Goal: Task Accomplishment & Management: Use online tool/utility

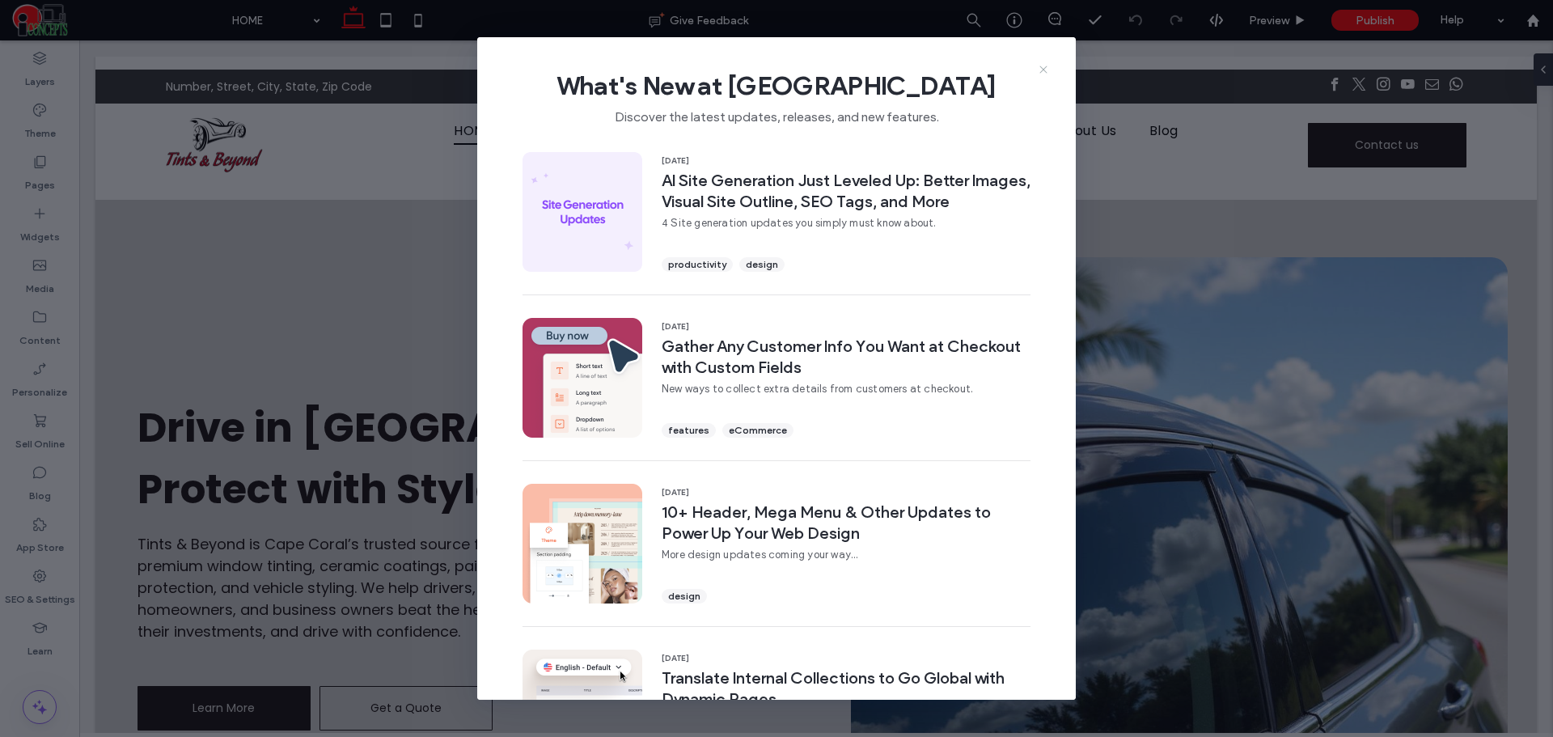
click at [1039, 64] on icon at bounding box center [1043, 69] width 13 height 13
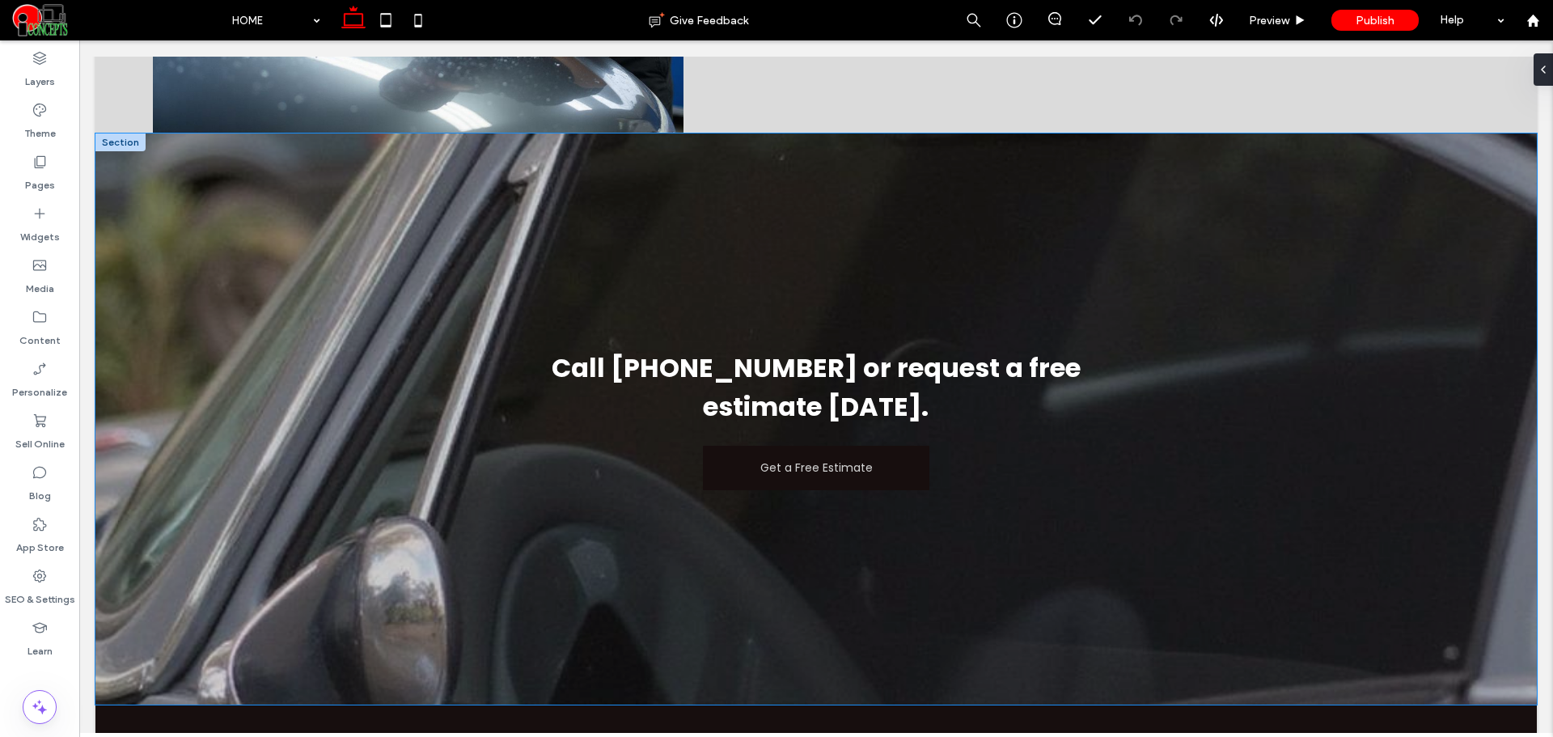
scroll to position [3550, 0]
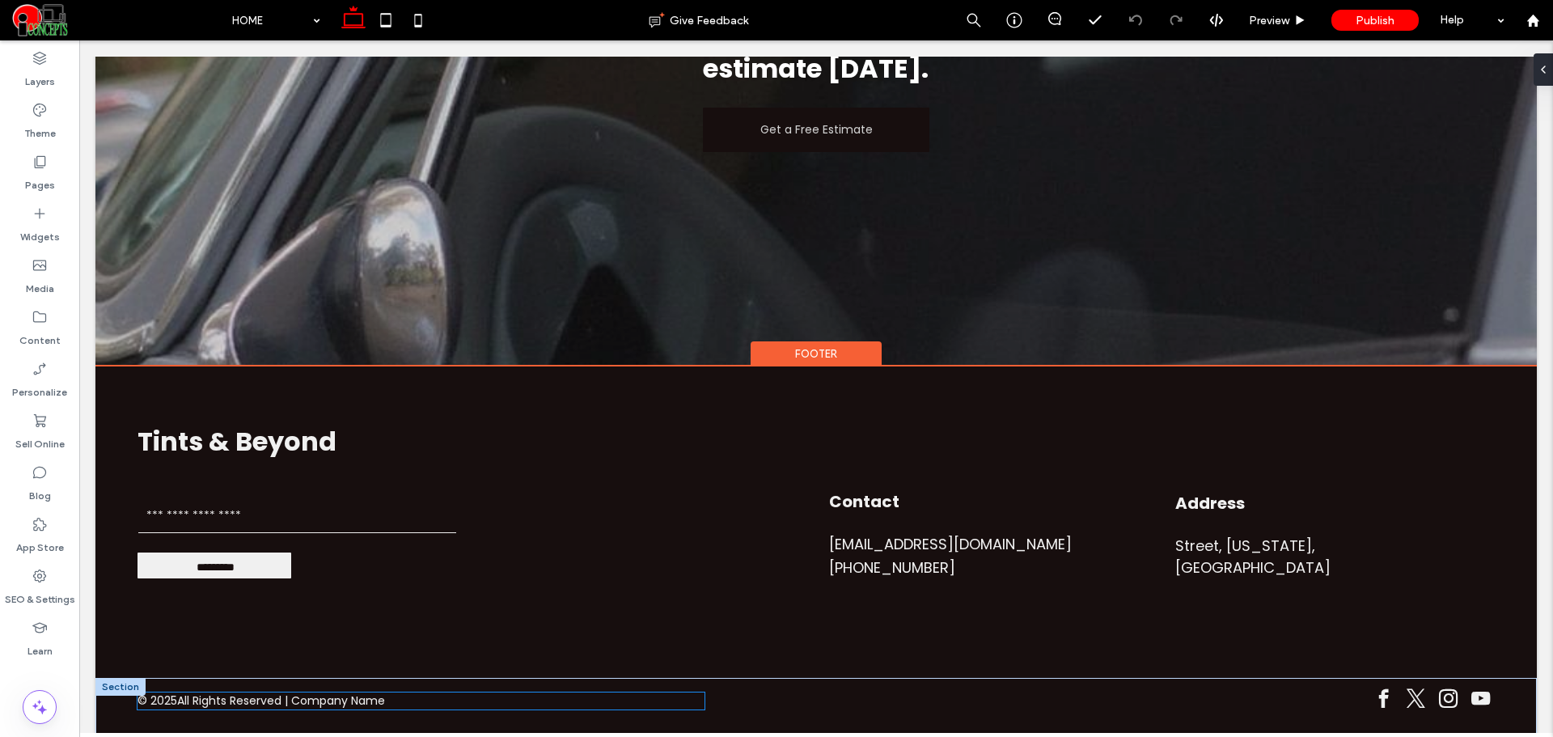
click at [352, 697] on span "All Rights Reserved | Company Name" at bounding box center [281, 700] width 208 height 17
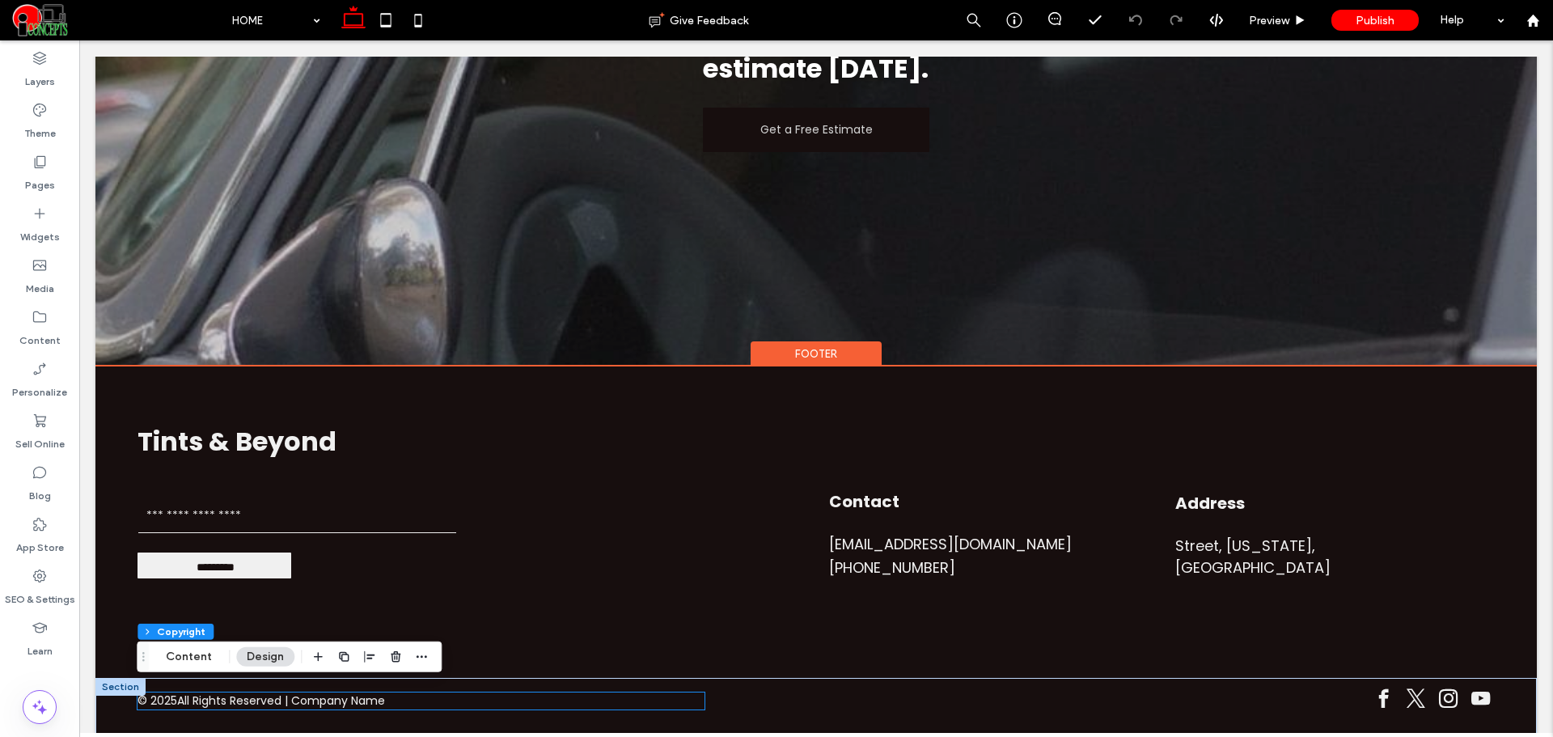
click at [352, 697] on span "All Rights Reserved | Company Name" at bounding box center [281, 700] width 208 height 17
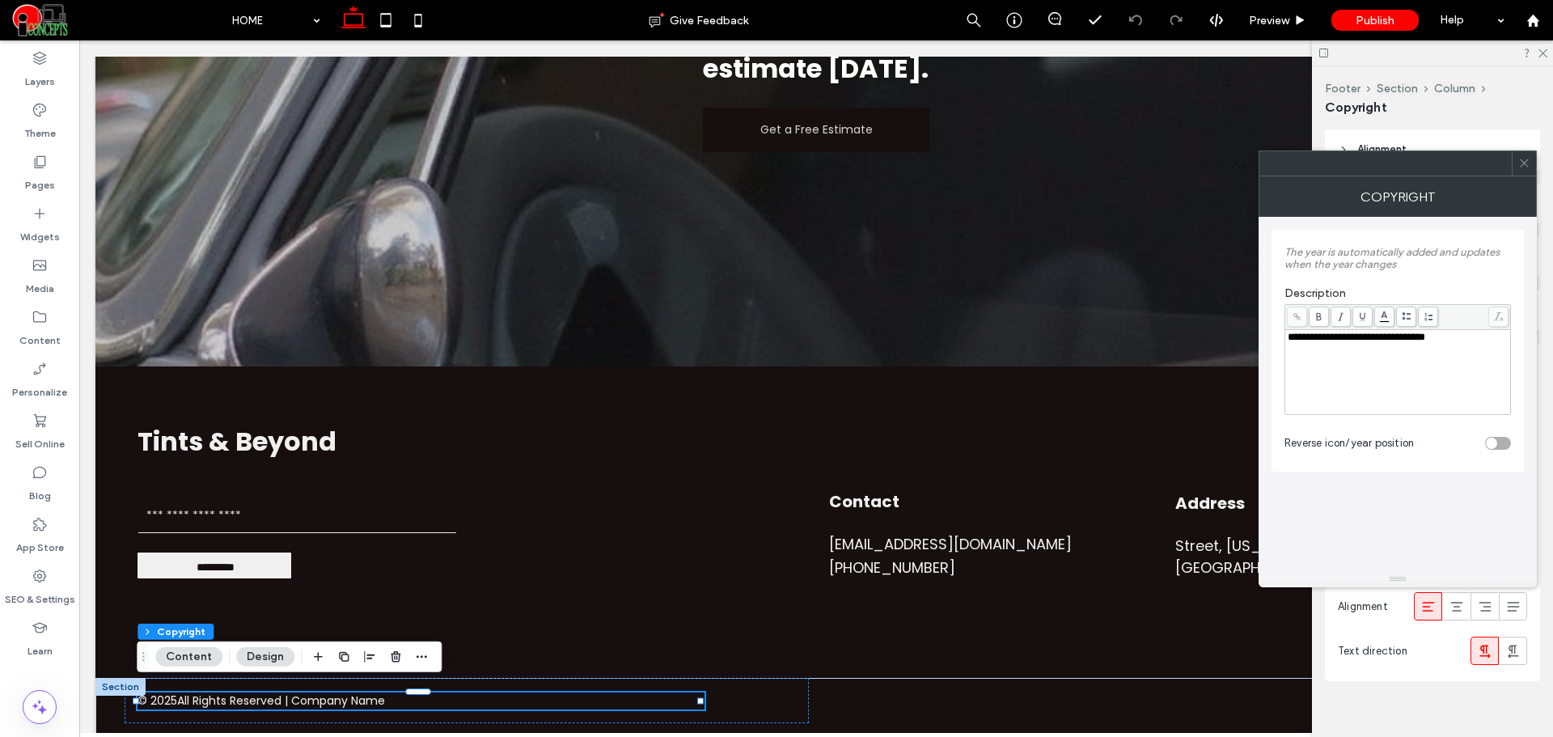
click at [1425, 342] on span "**********" at bounding box center [1355, 337] width 137 height 11
click at [1473, 344] on div "**********" at bounding box center [1397, 372] width 221 height 81
click at [1363, 476] on div "**********" at bounding box center [1397, 348] width 252 height 263
click at [1512, 438] on div "**********" at bounding box center [1397, 351] width 252 height 242
click at [1508, 442] on div "toggle" at bounding box center [1498, 443] width 26 height 13
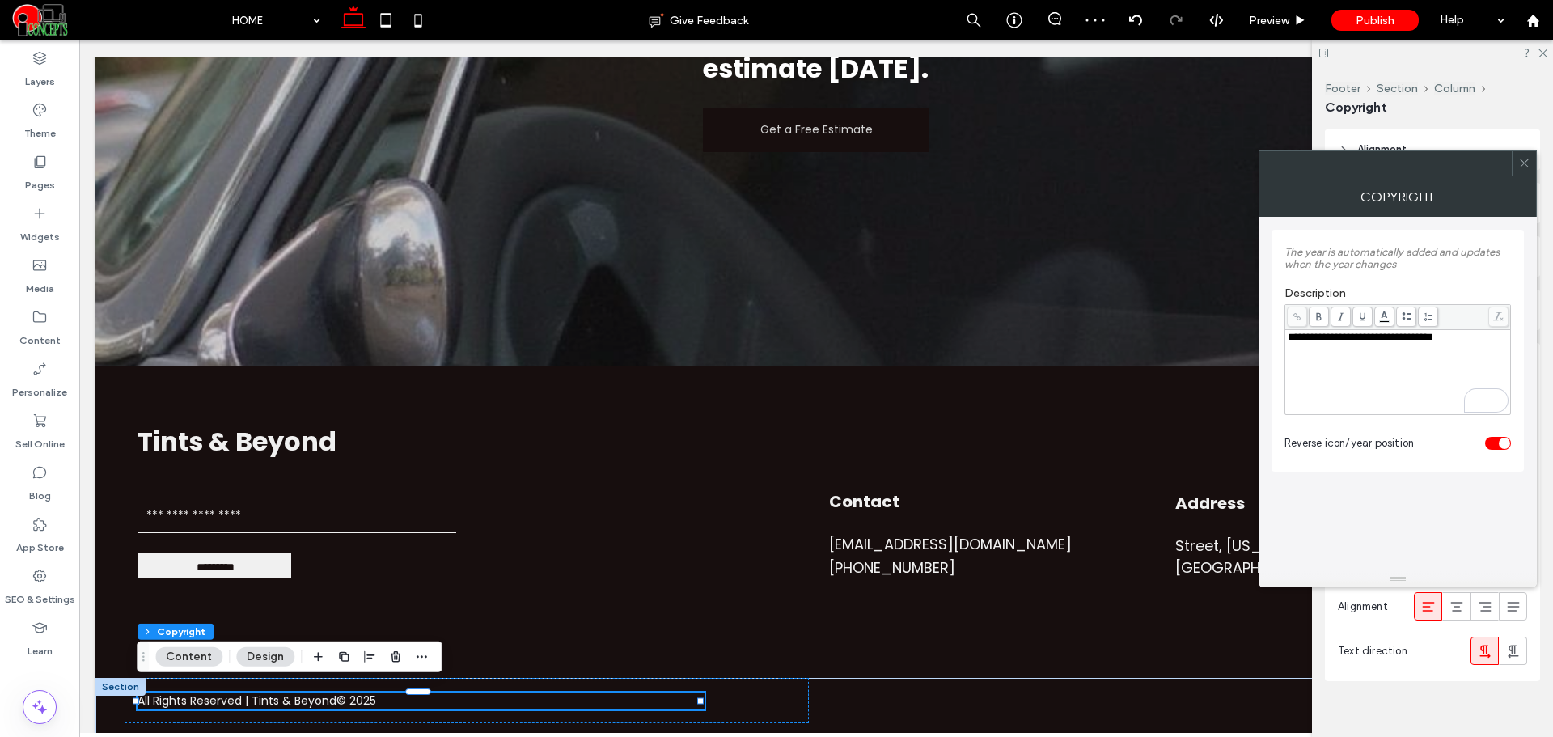
click at [1504, 439] on div "toggle" at bounding box center [1504, 443] width 11 height 11
click at [1525, 162] on use at bounding box center [1524, 163] width 8 height 8
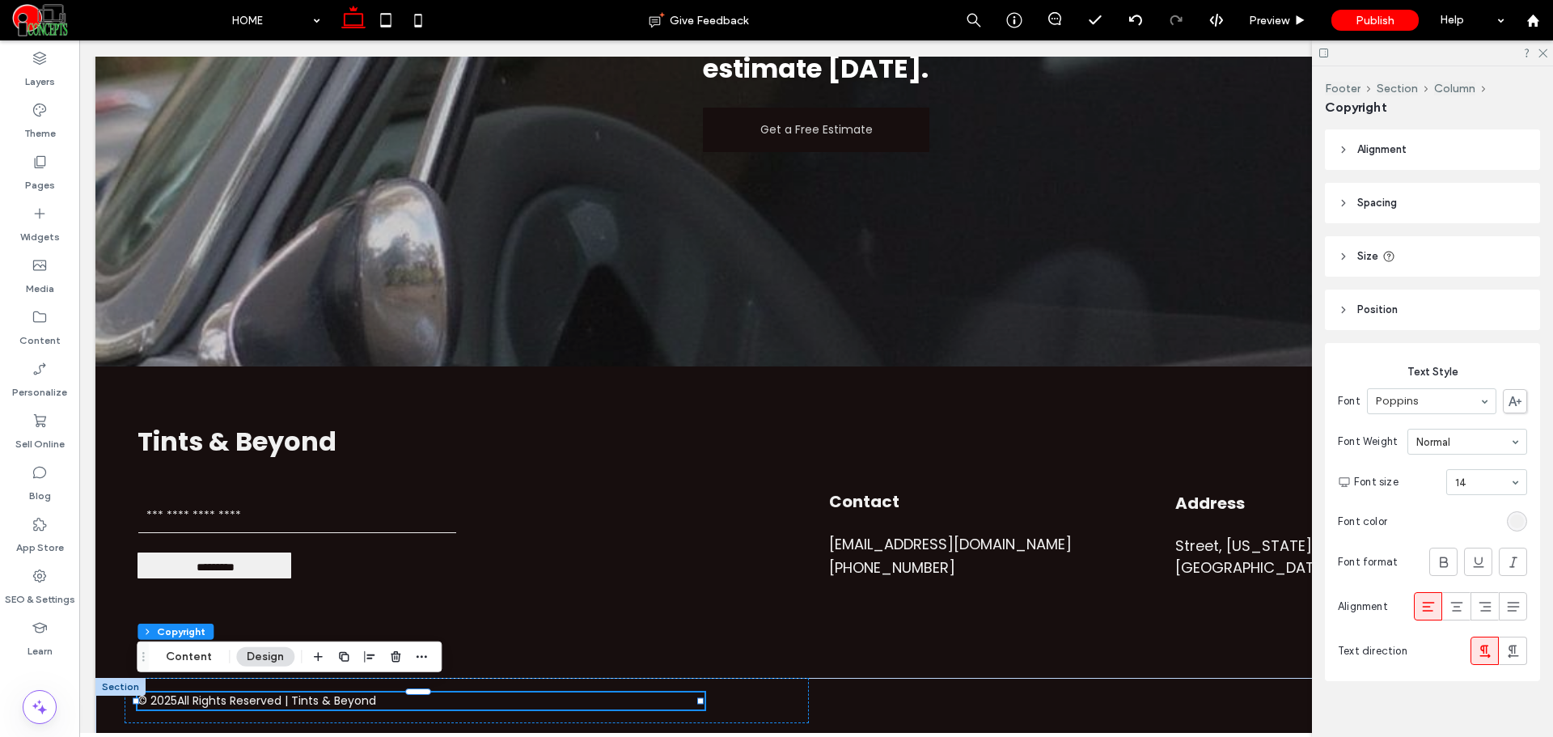
click at [1405, 149] on span "Alignment" at bounding box center [1381, 150] width 49 height 16
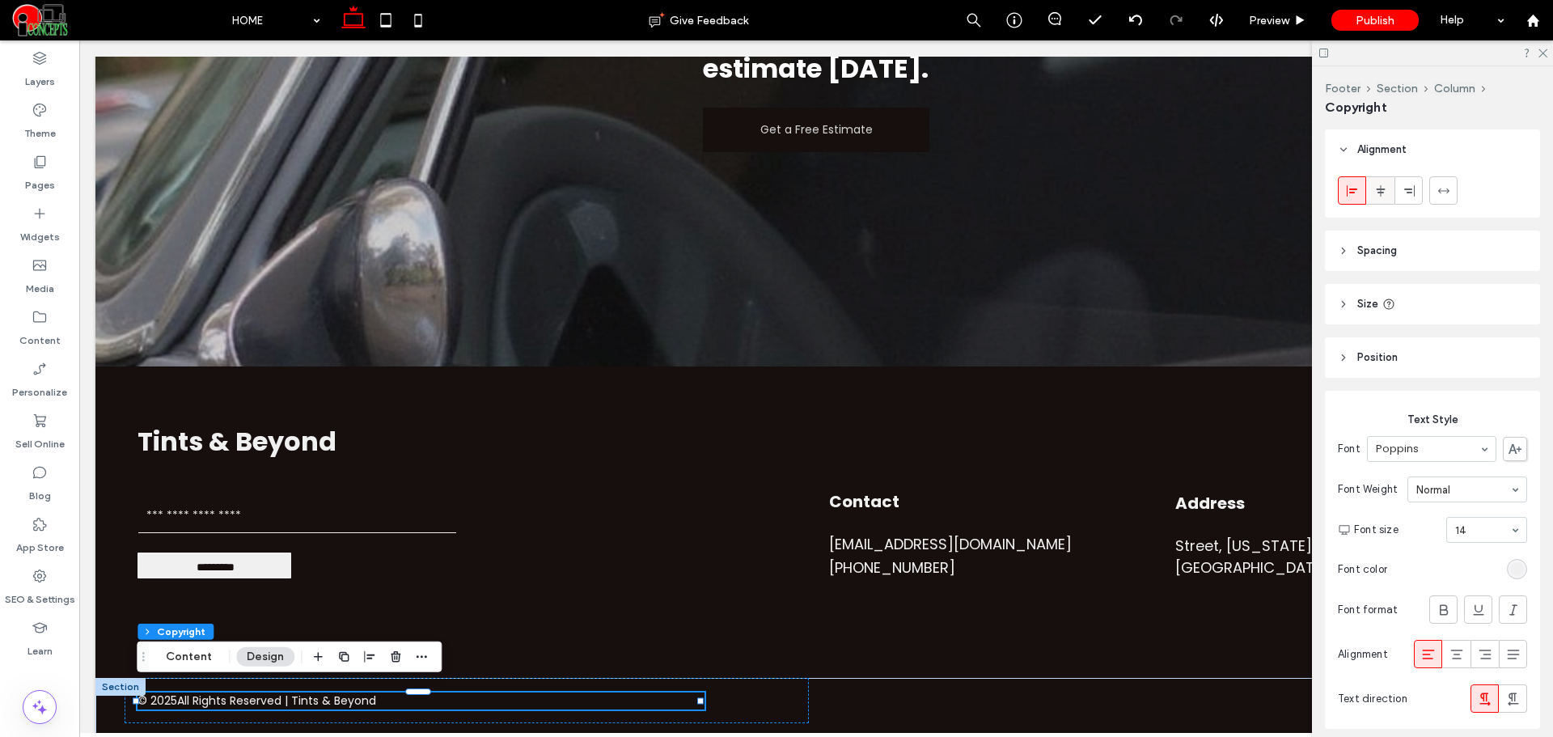
click at [1384, 191] on icon at bounding box center [1380, 190] width 13 height 13
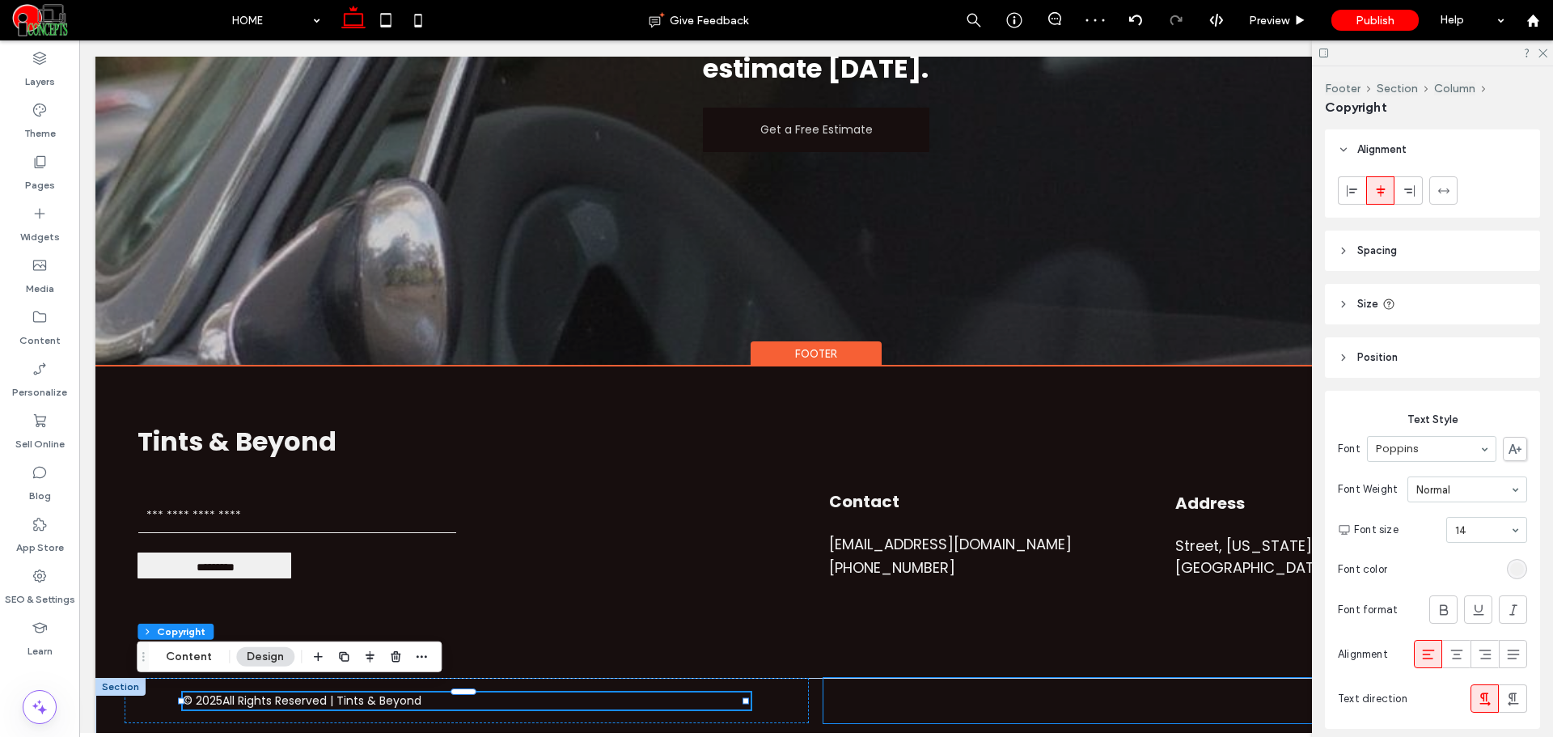
click at [874, 690] on div at bounding box center [1165, 700] width 685 height 45
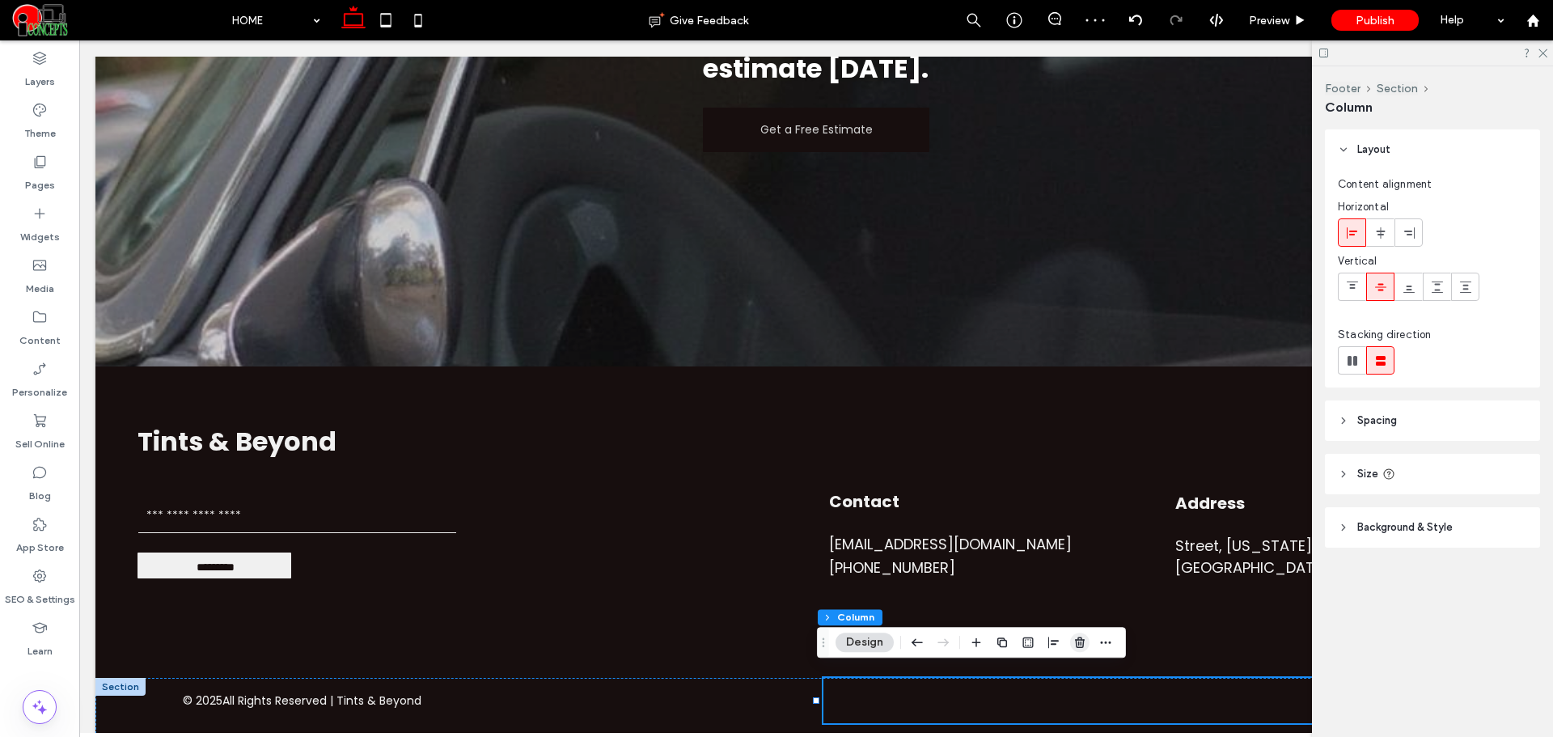
click at [1079, 640] on use "button" at bounding box center [1080, 642] width 10 height 11
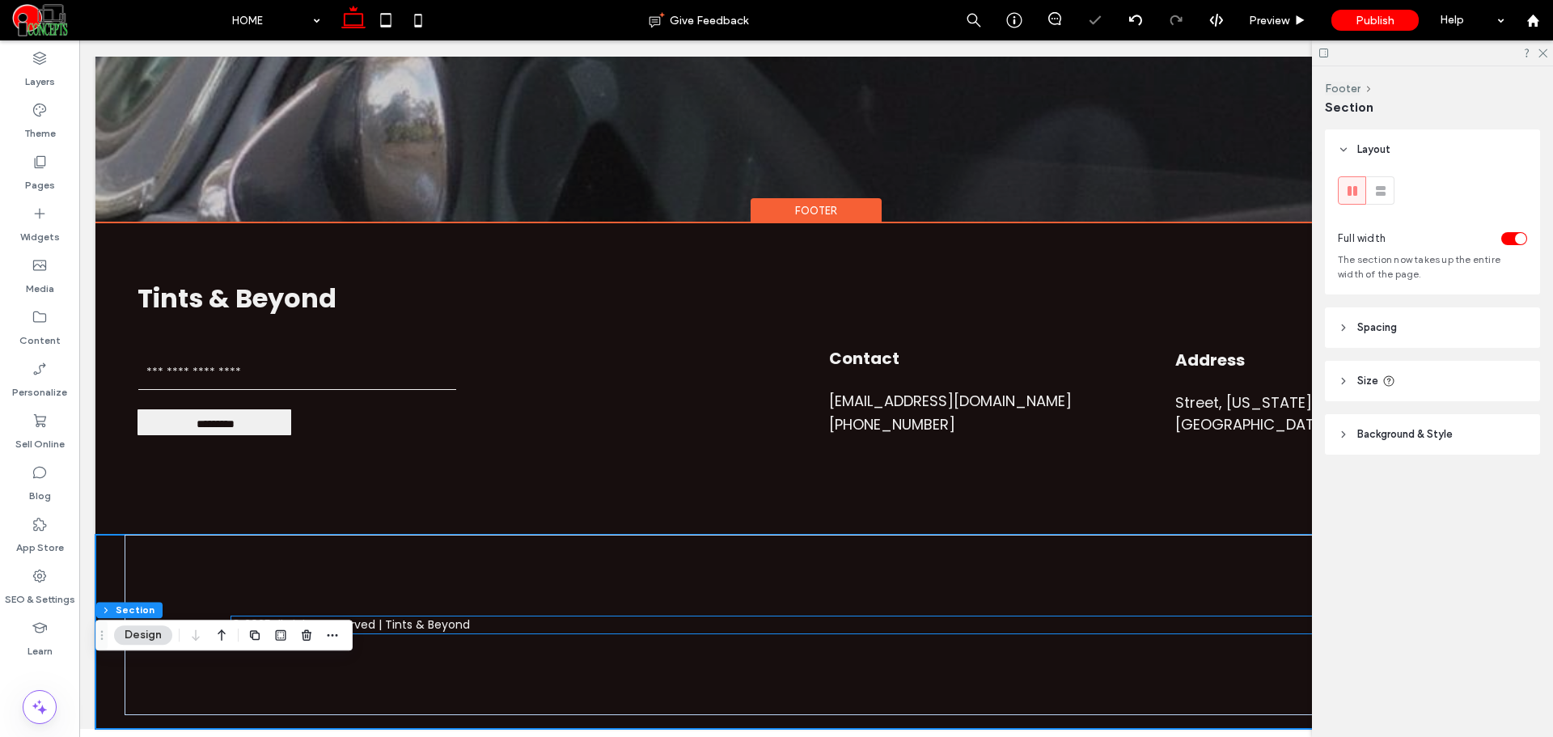
scroll to position [3697, 0]
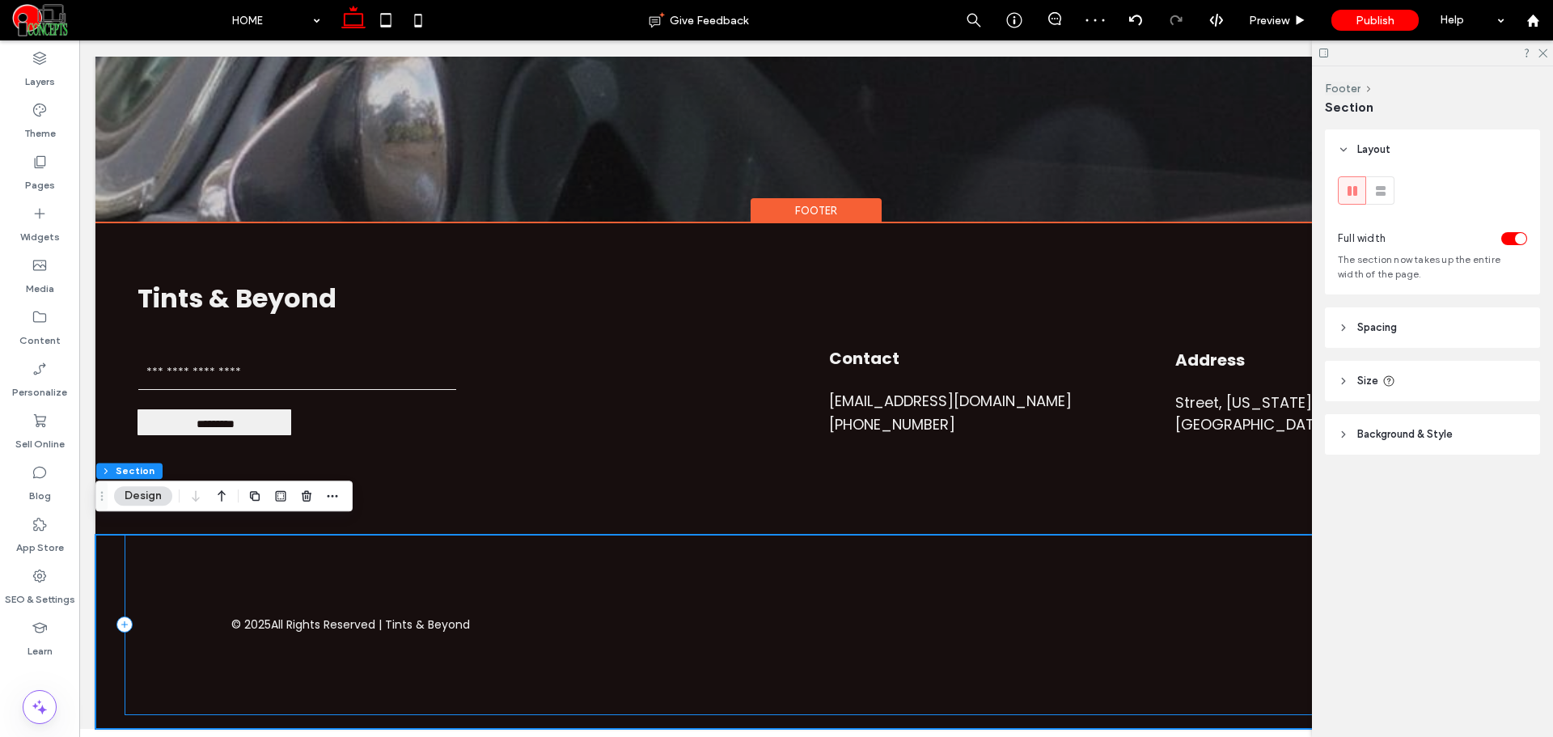
click at [744, 549] on div "© 2025 All Rights Reserved | Tints & Beyond" at bounding box center [817, 625] width 1384 height 180
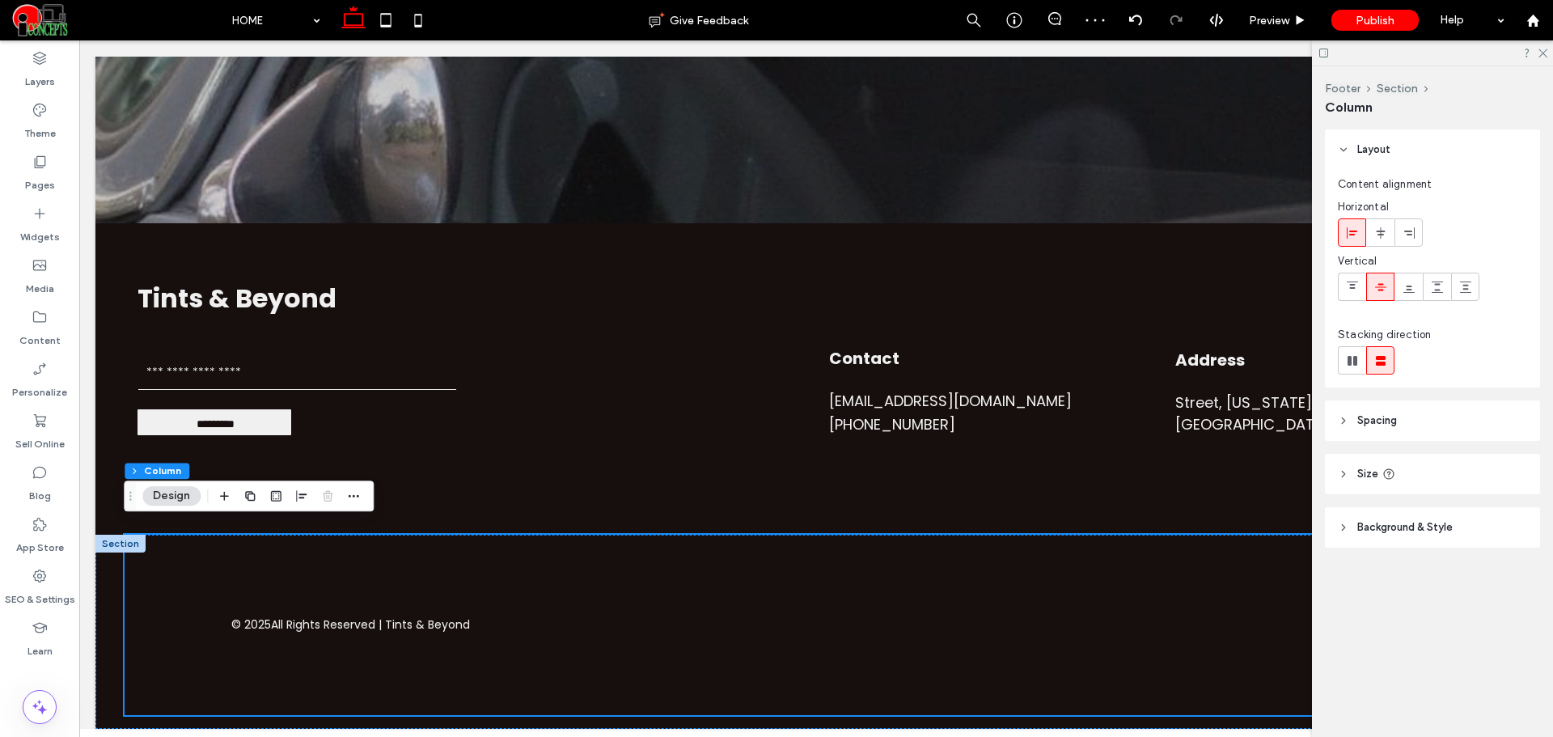
click at [1362, 476] on span "Size" at bounding box center [1367, 474] width 21 height 16
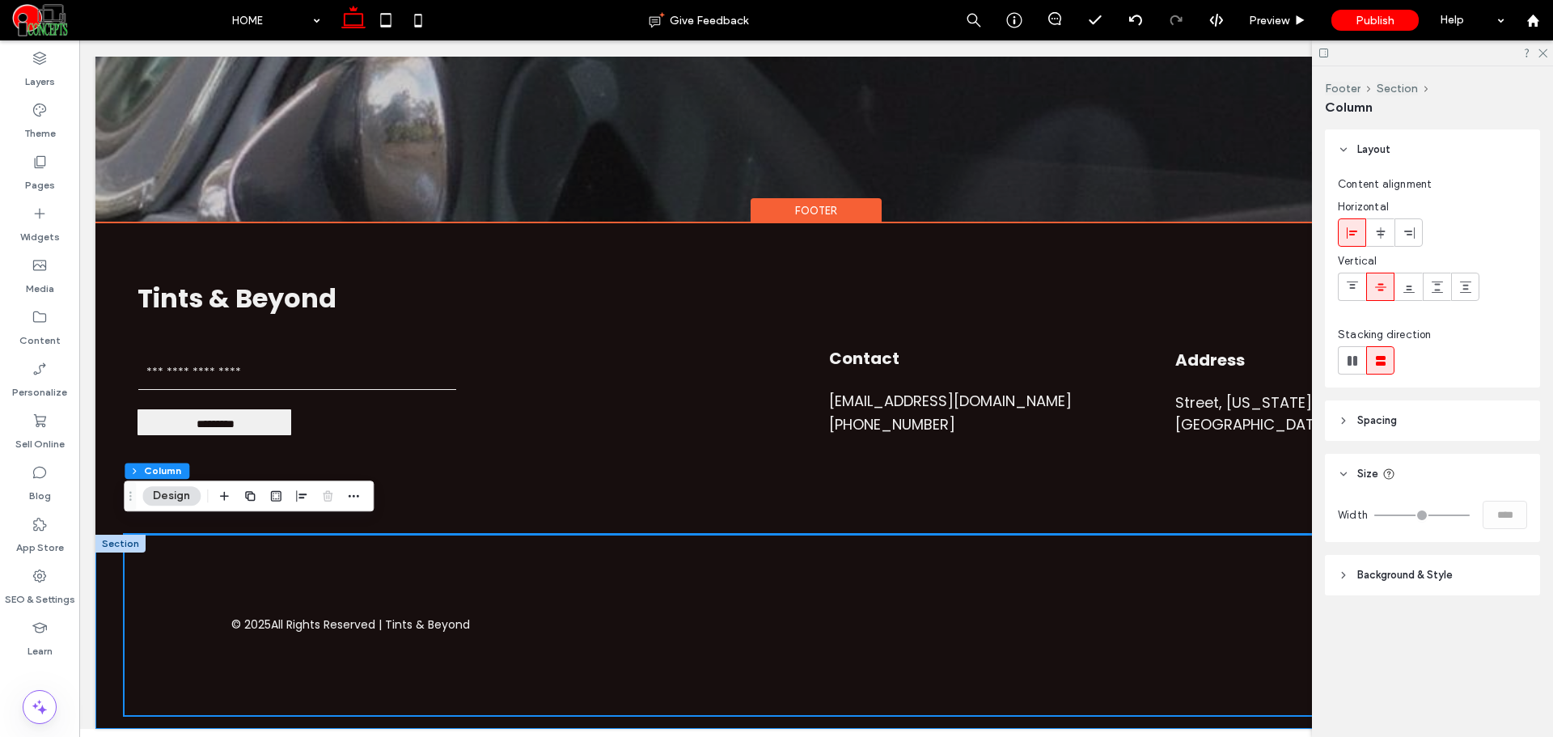
click at [103, 591] on div "© 2025 All Rights Reserved | Tints & Beyond" at bounding box center [815, 632] width 1441 height 194
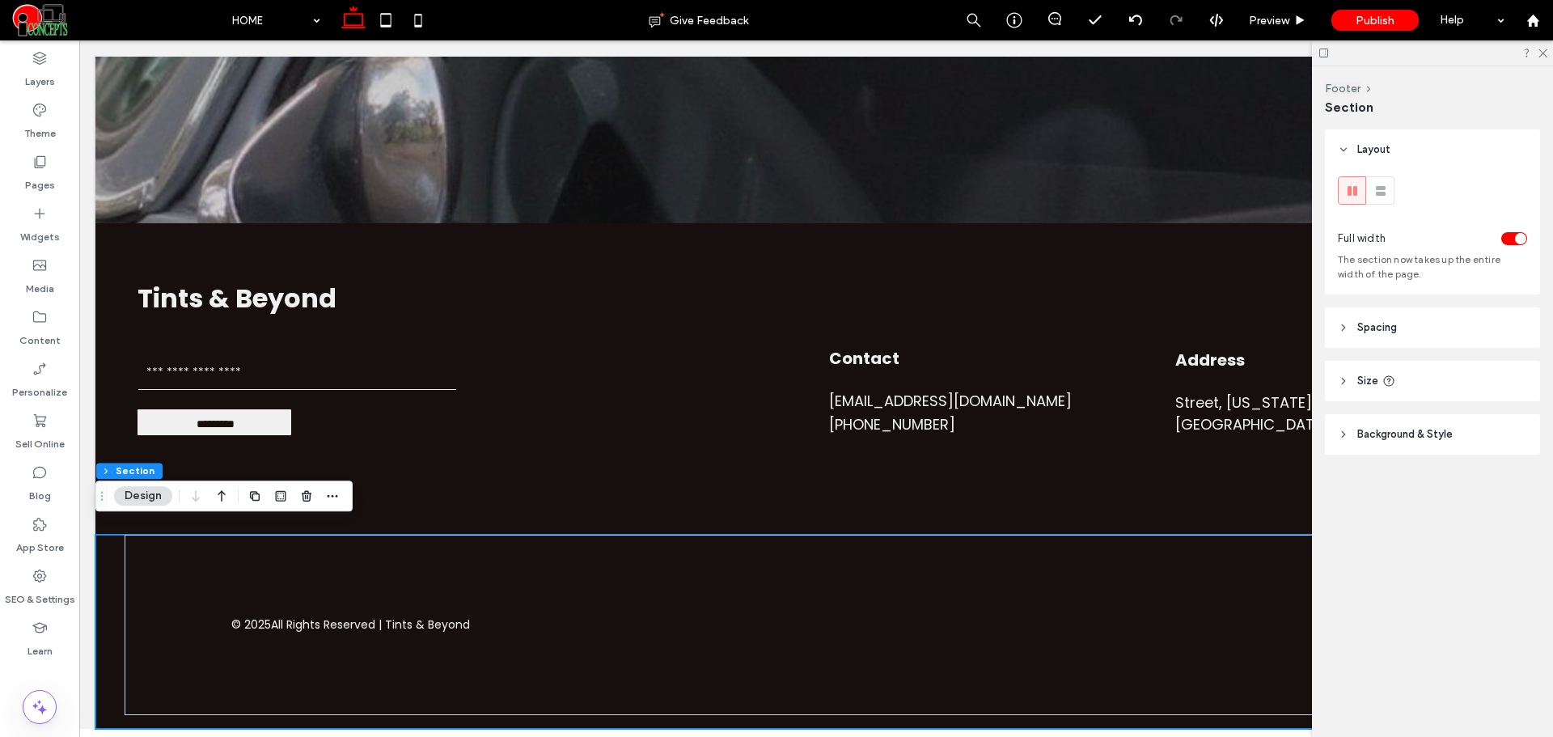
click at [1511, 241] on div "toggle" at bounding box center [1514, 238] width 26 height 13
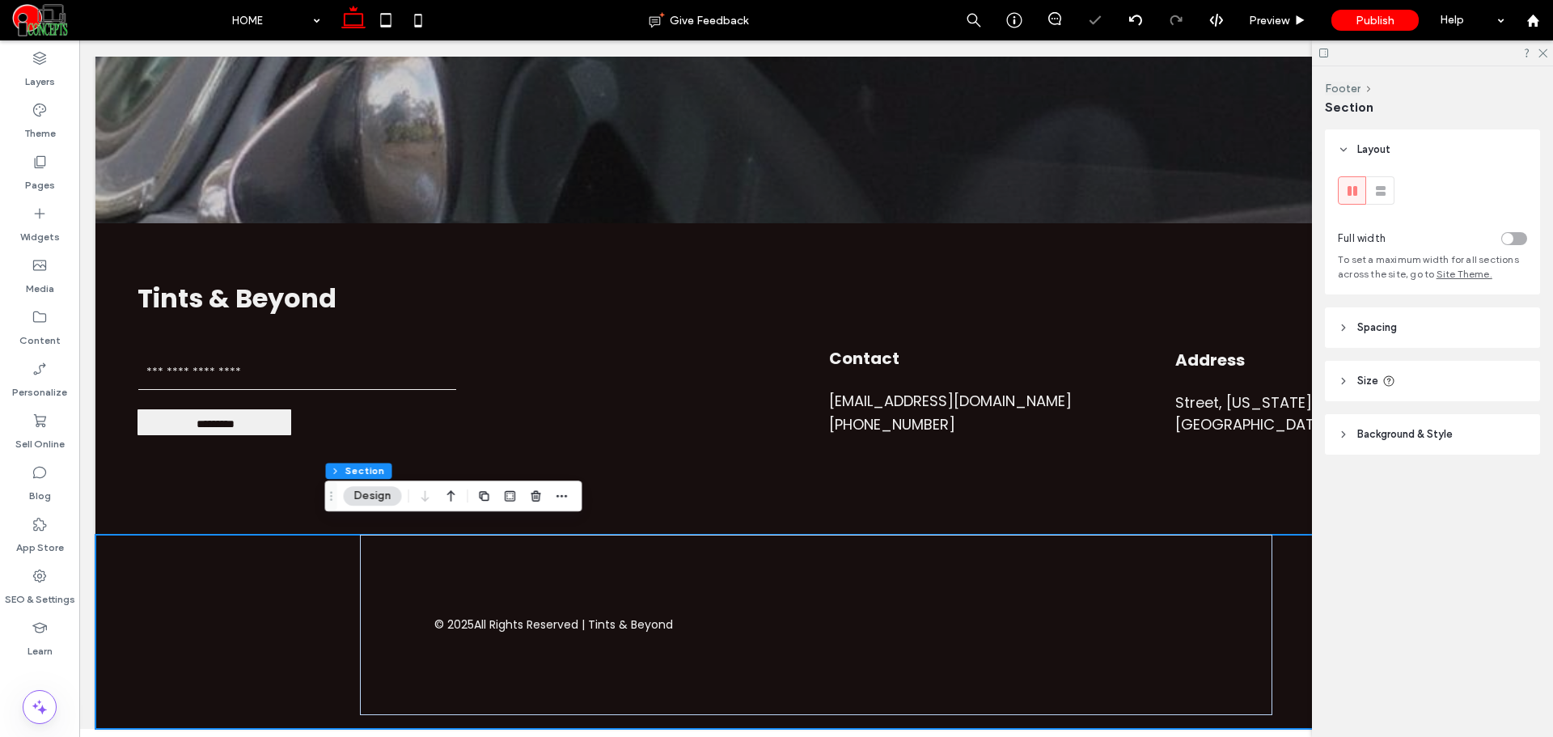
click at [1415, 323] on header "Spacing" at bounding box center [1432, 327] width 215 height 40
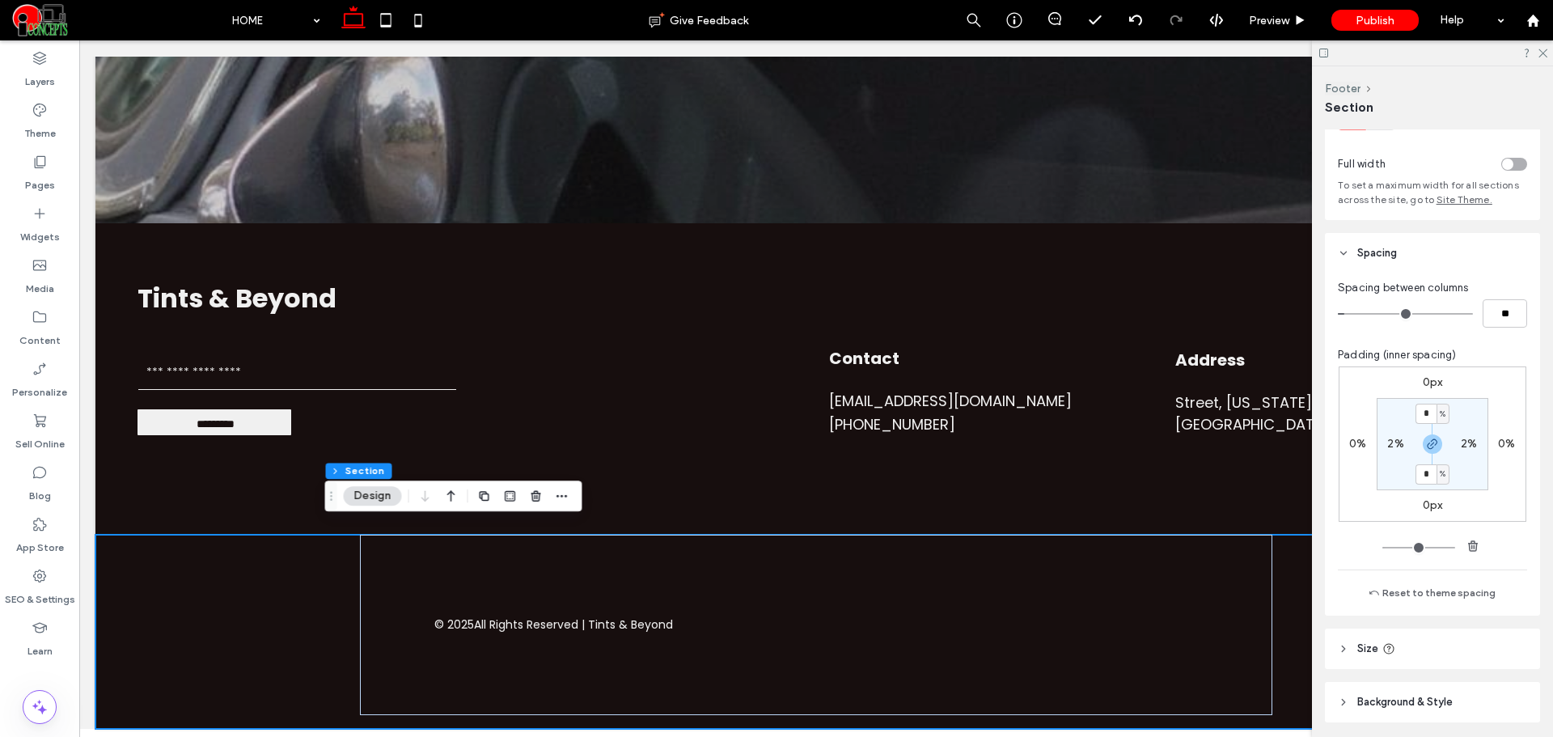
scroll to position [131, 0]
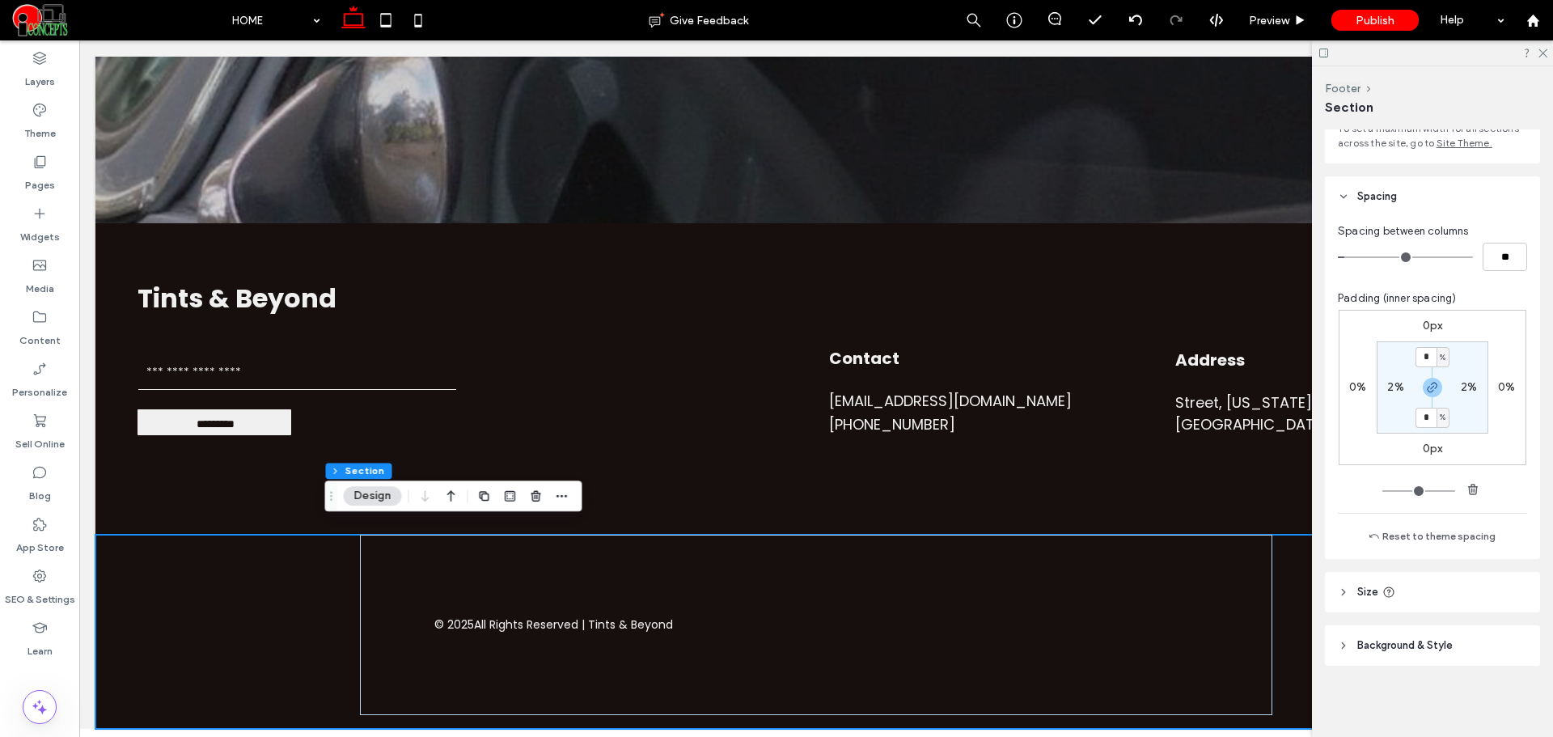
click at [1359, 597] on span "Size" at bounding box center [1367, 592] width 21 height 16
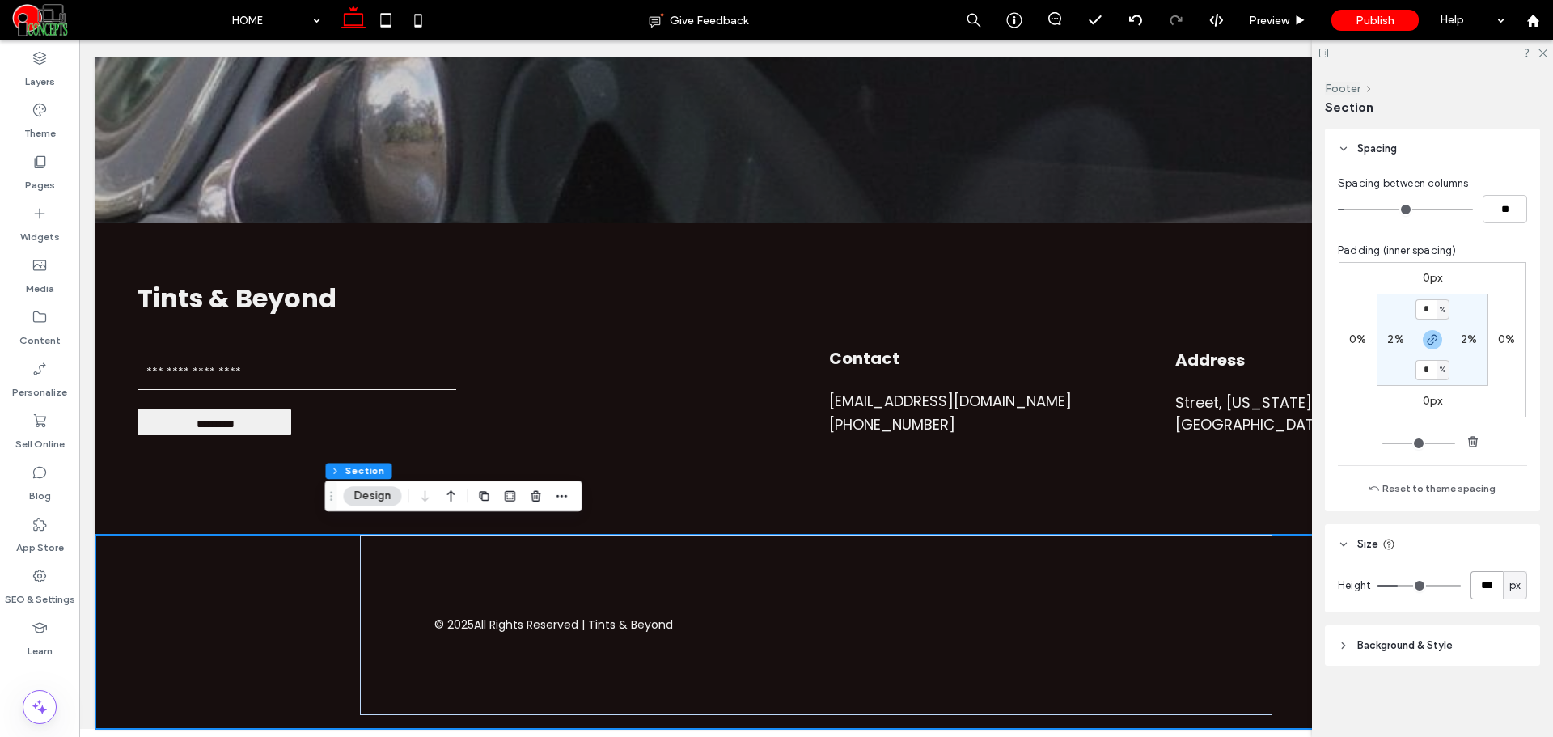
click at [1479, 586] on input "***" at bounding box center [1486, 585] width 32 height 28
type input "**"
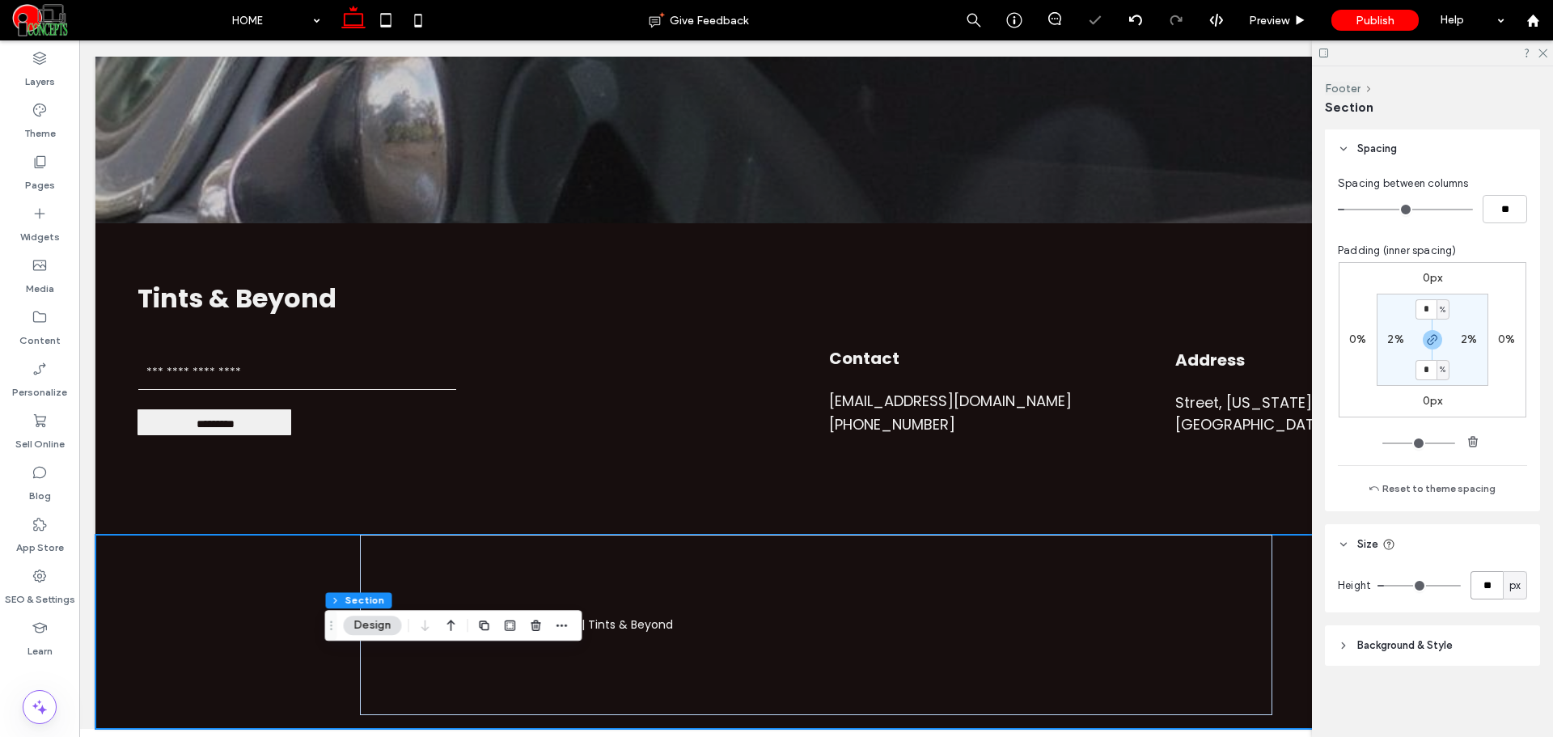
scroll to position [3567, 0]
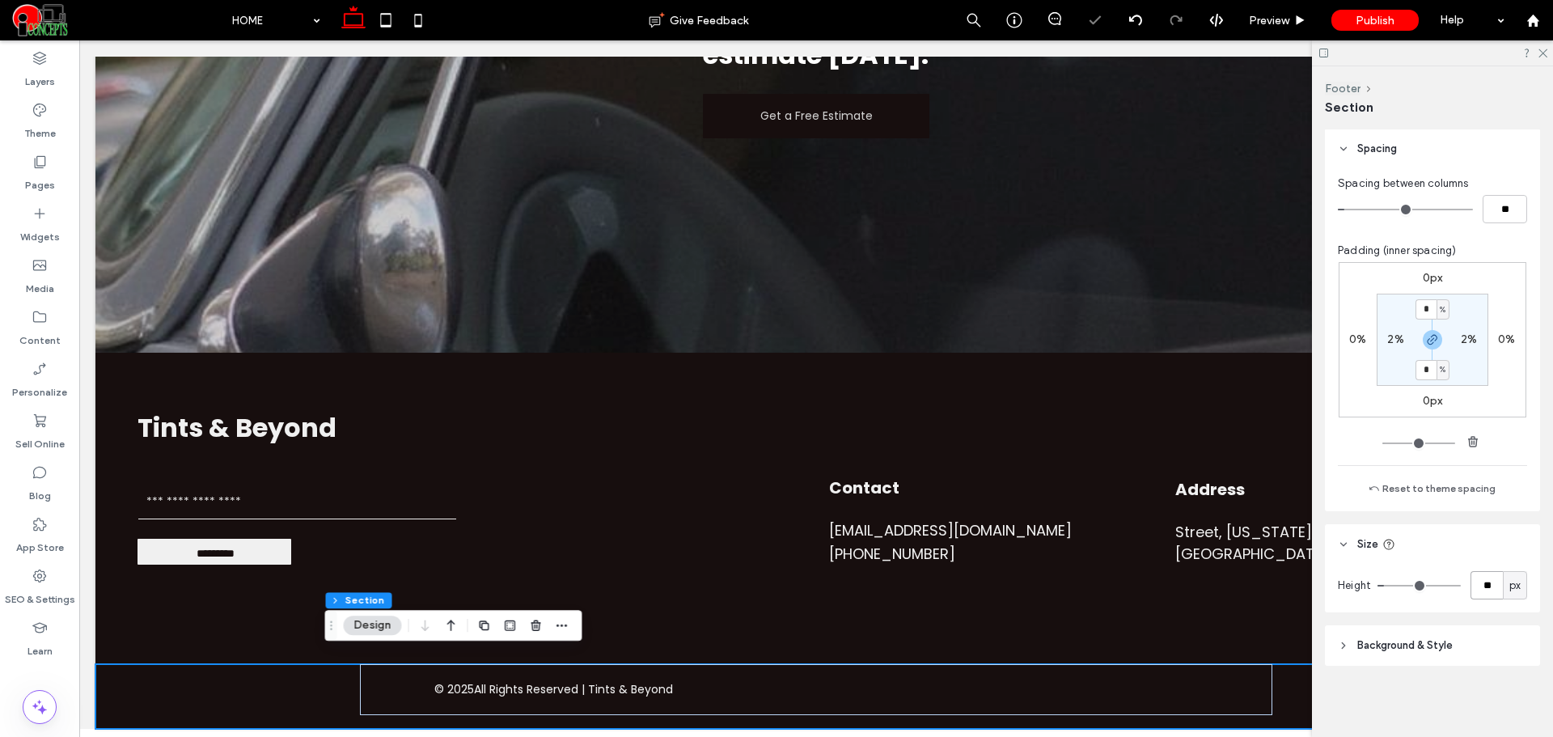
type input "**"
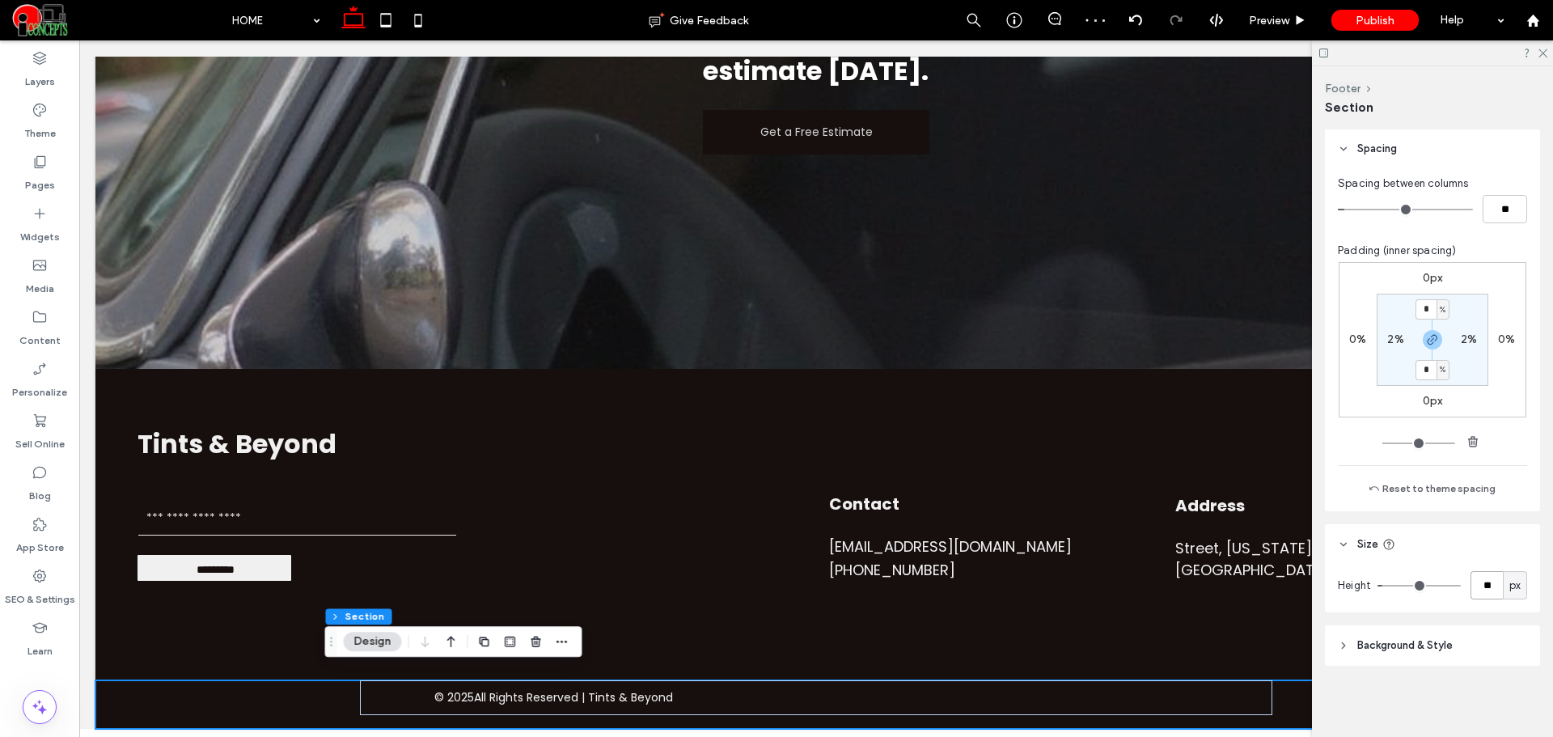
type input "**"
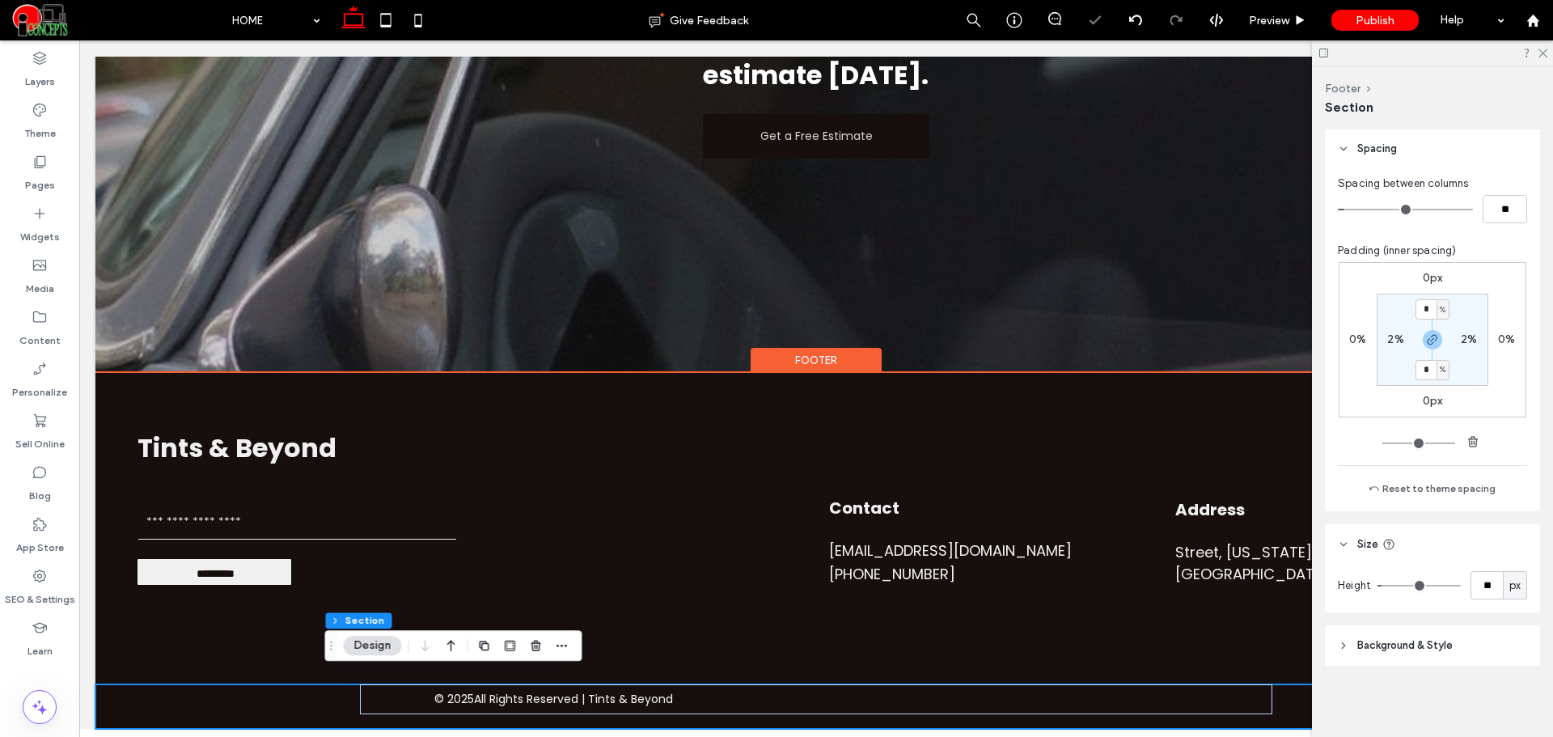
click at [307, 684] on div "© 2025 All Rights Reserved | Tints & Beyond" at bounding box center [815, 706] width 1441 height 44
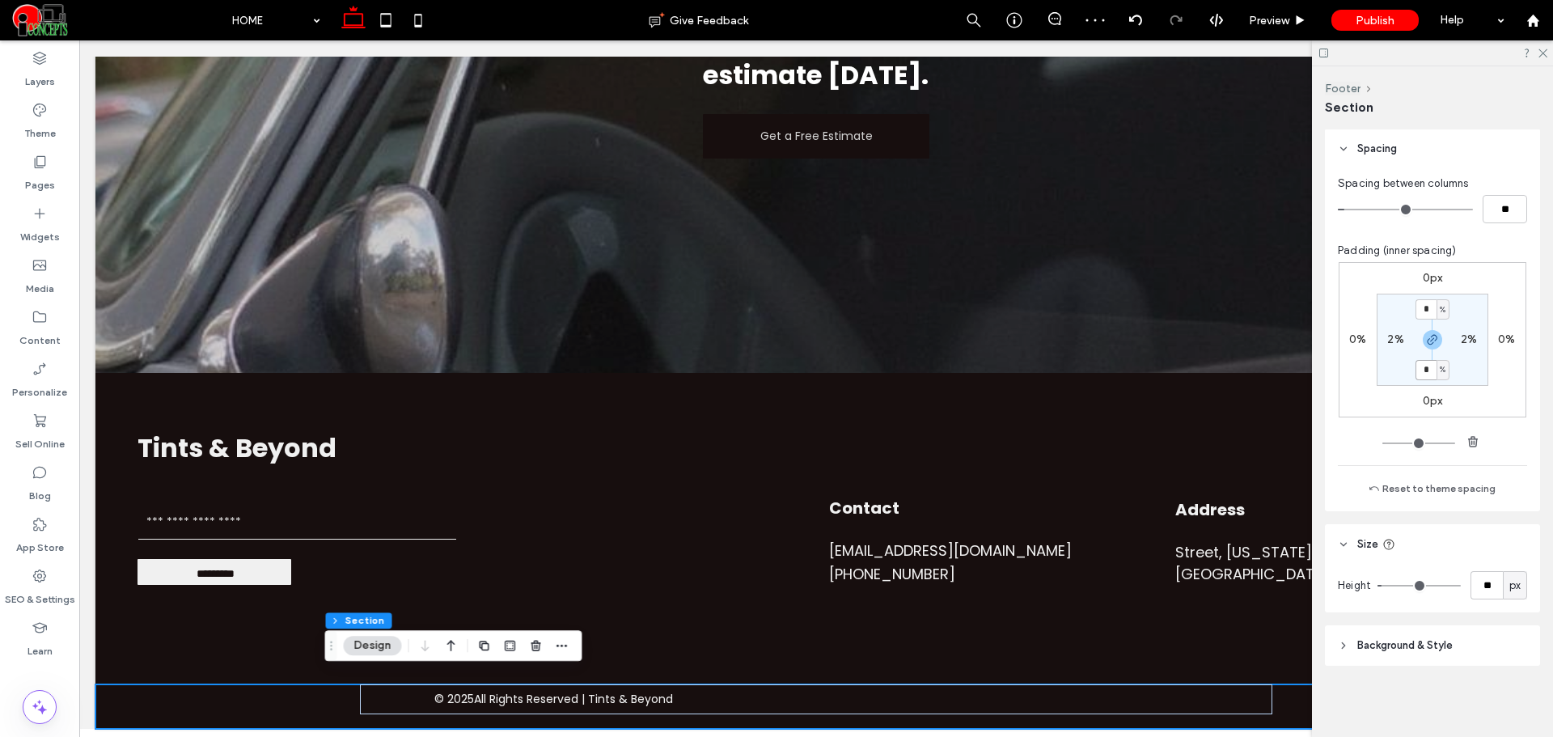
click at [1427, 368] on input "*" at bounding box center [1425, 370] width 21 height 20
type input "*"
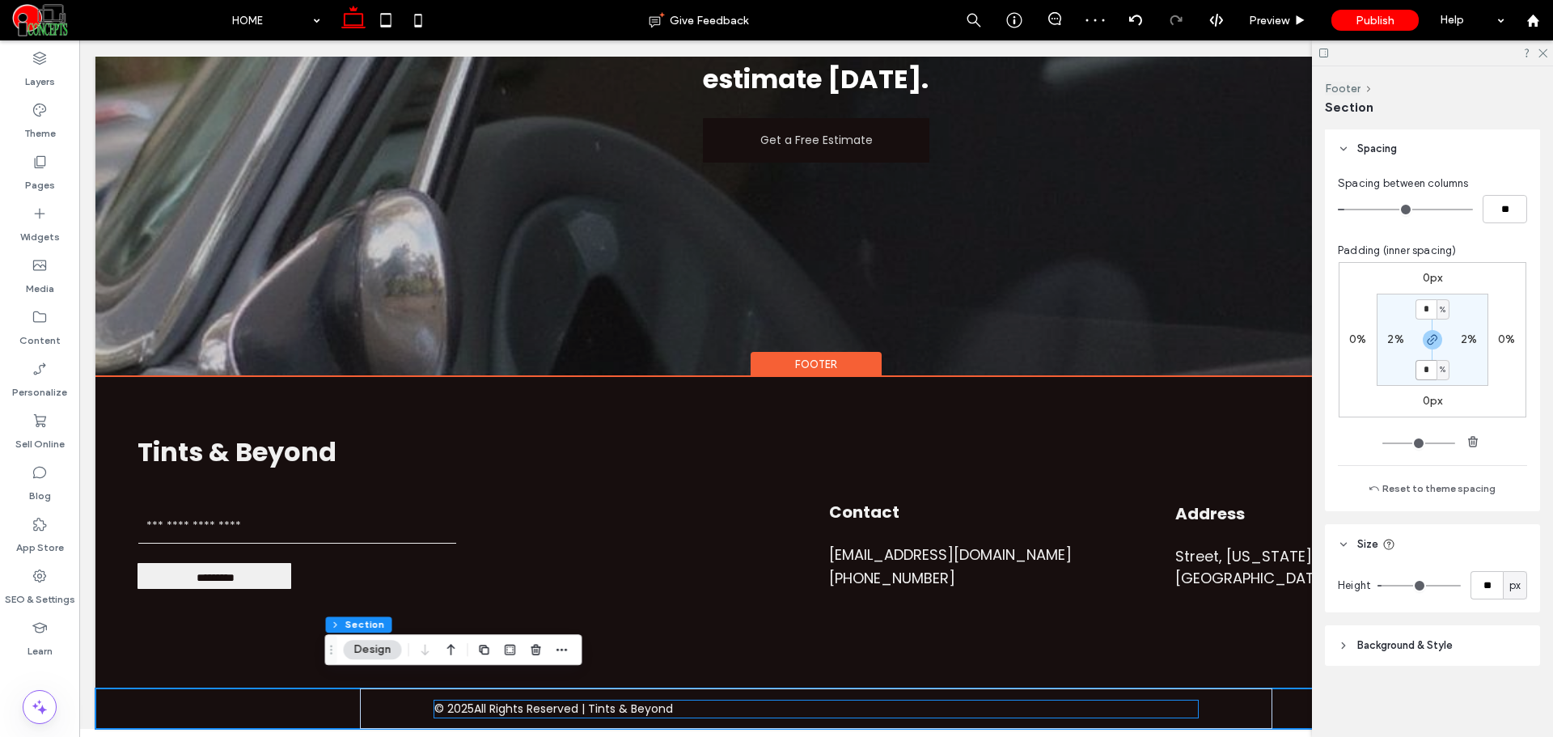
click at [593, 700] on p "All Rights Reserved | Tints & Beyond" at bounding box center [573, 708] width 199 height 17
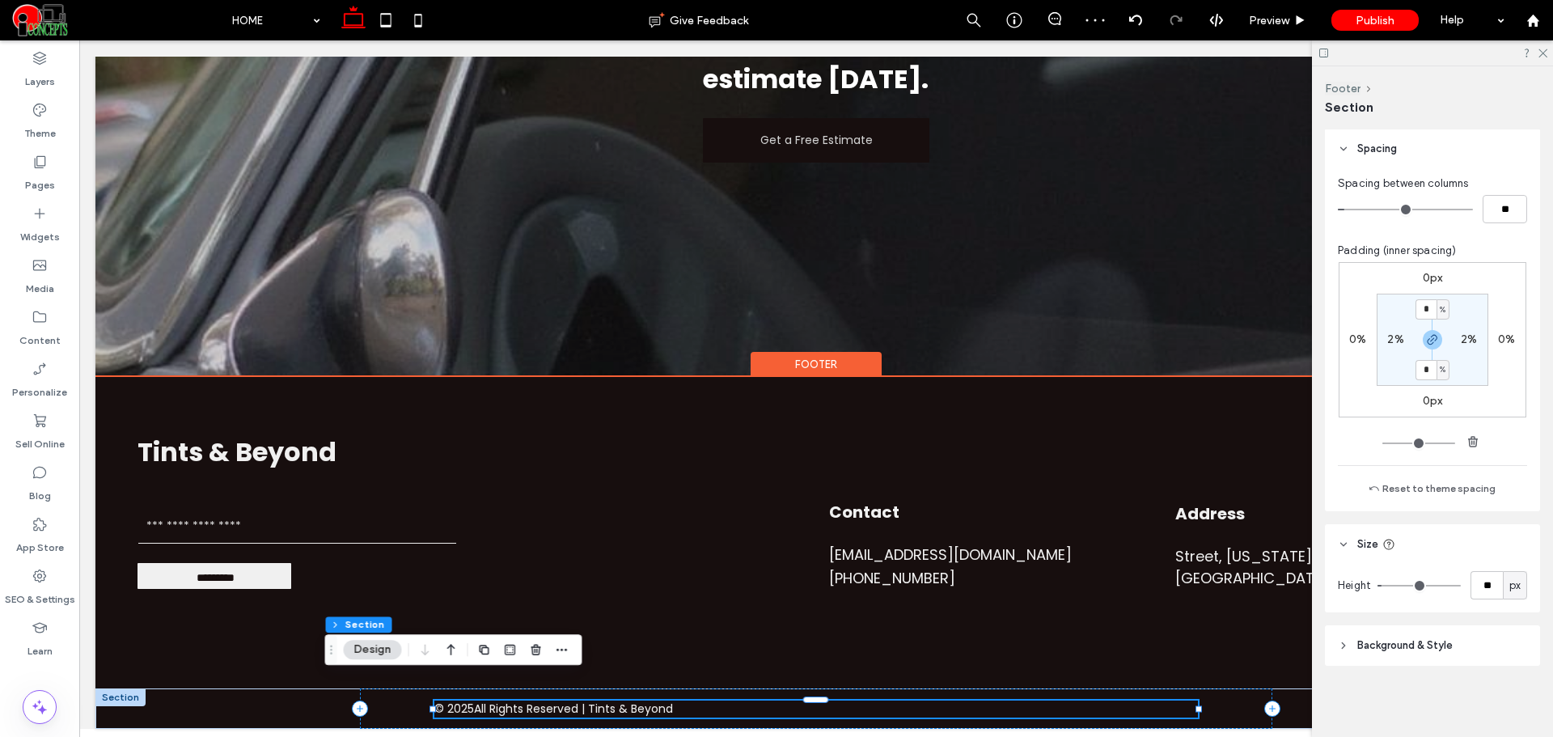
click at [593, 700] on p "All Rights Reserved | Tints & Beyond" at bounding box center [573, 708] width 199 height 17
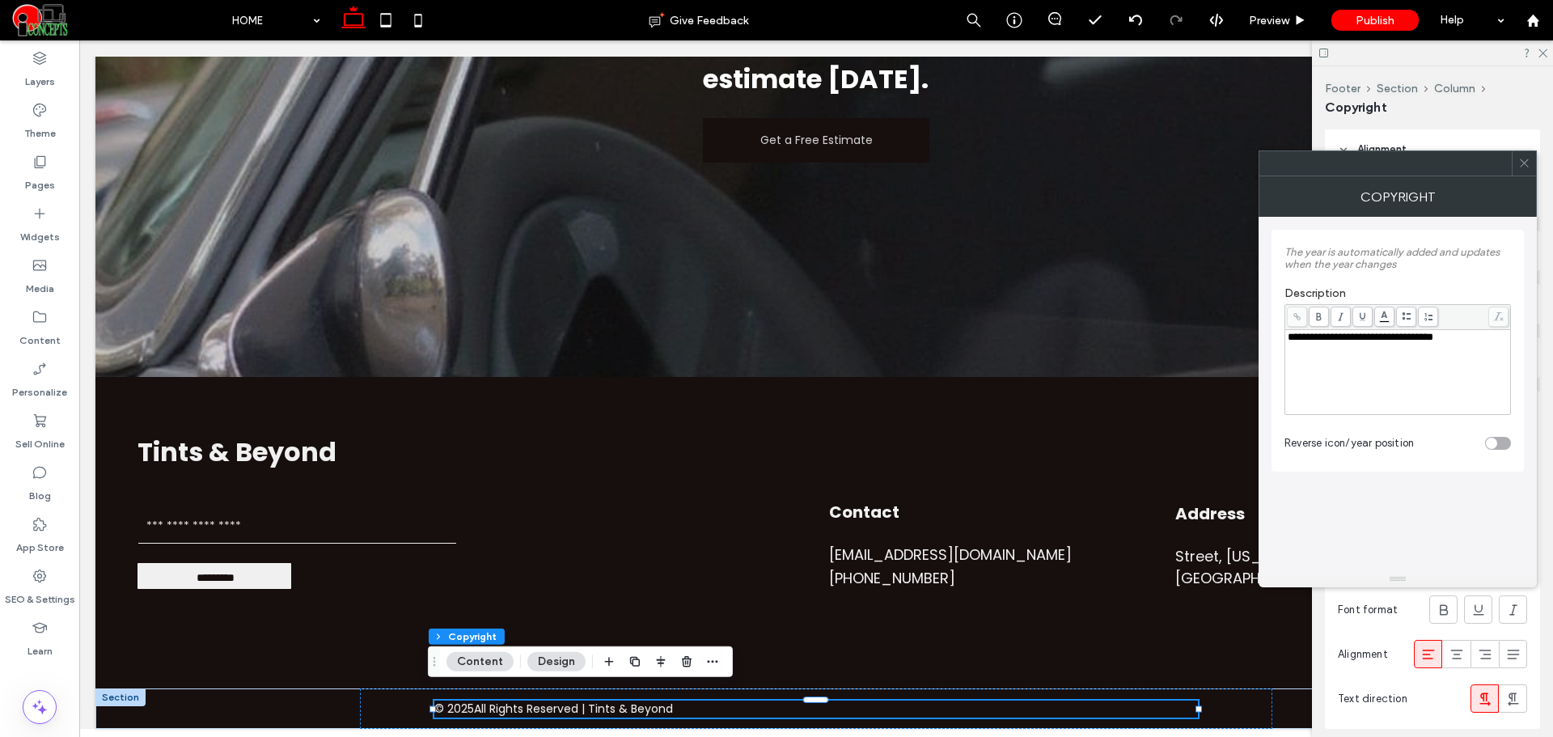
click at [1528, 168] on icon at bounding box center [1524, 163] width 12 height 12
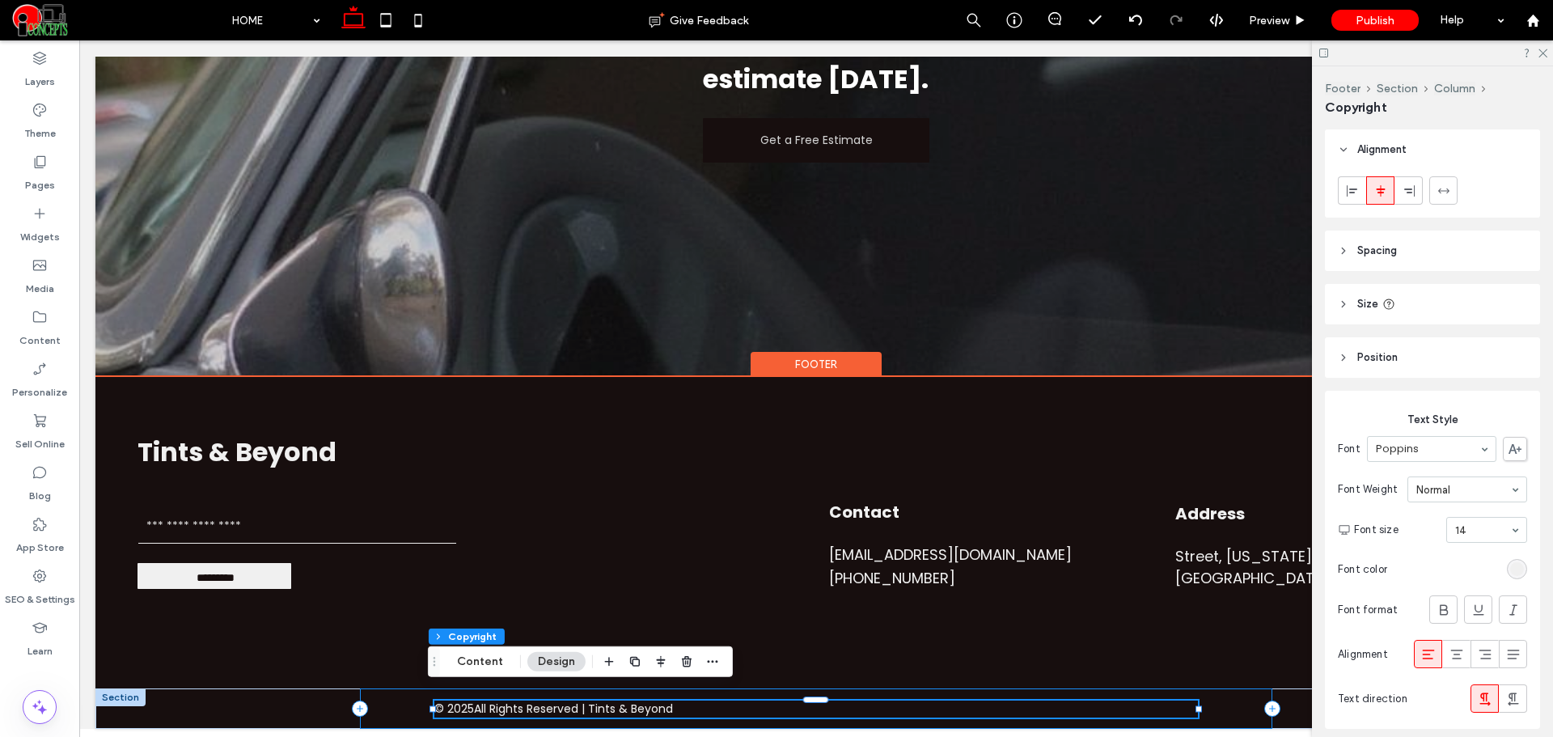
click at [408, 706] on div "© 2025 All Rights Reserved | Tints & Beyond" at bounding box center [816, 708] width 913 height 40
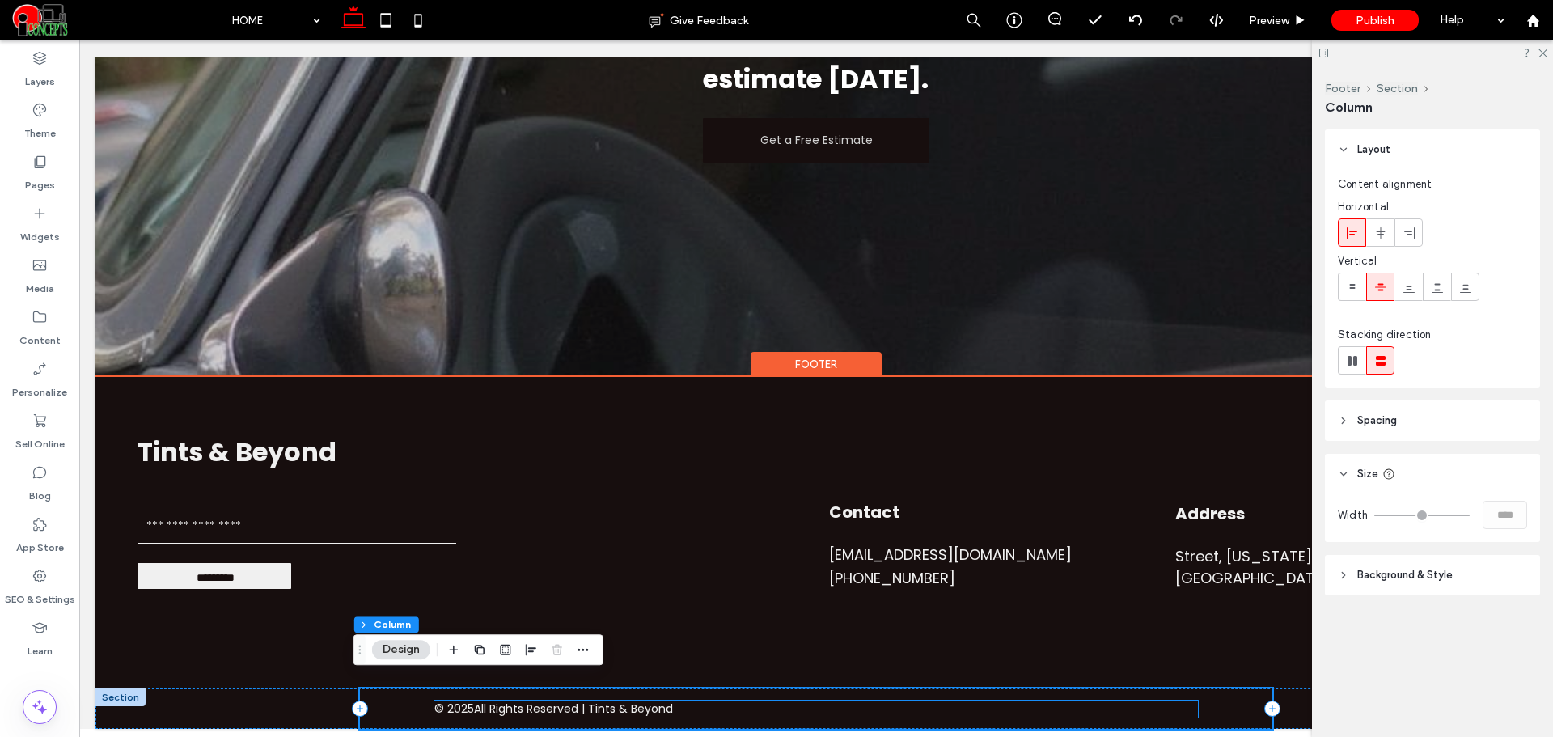
click at [482, 700] on p "All Rights Reserved | Tints & Beyond" at bounding box center [573, 708] width 199 height 17
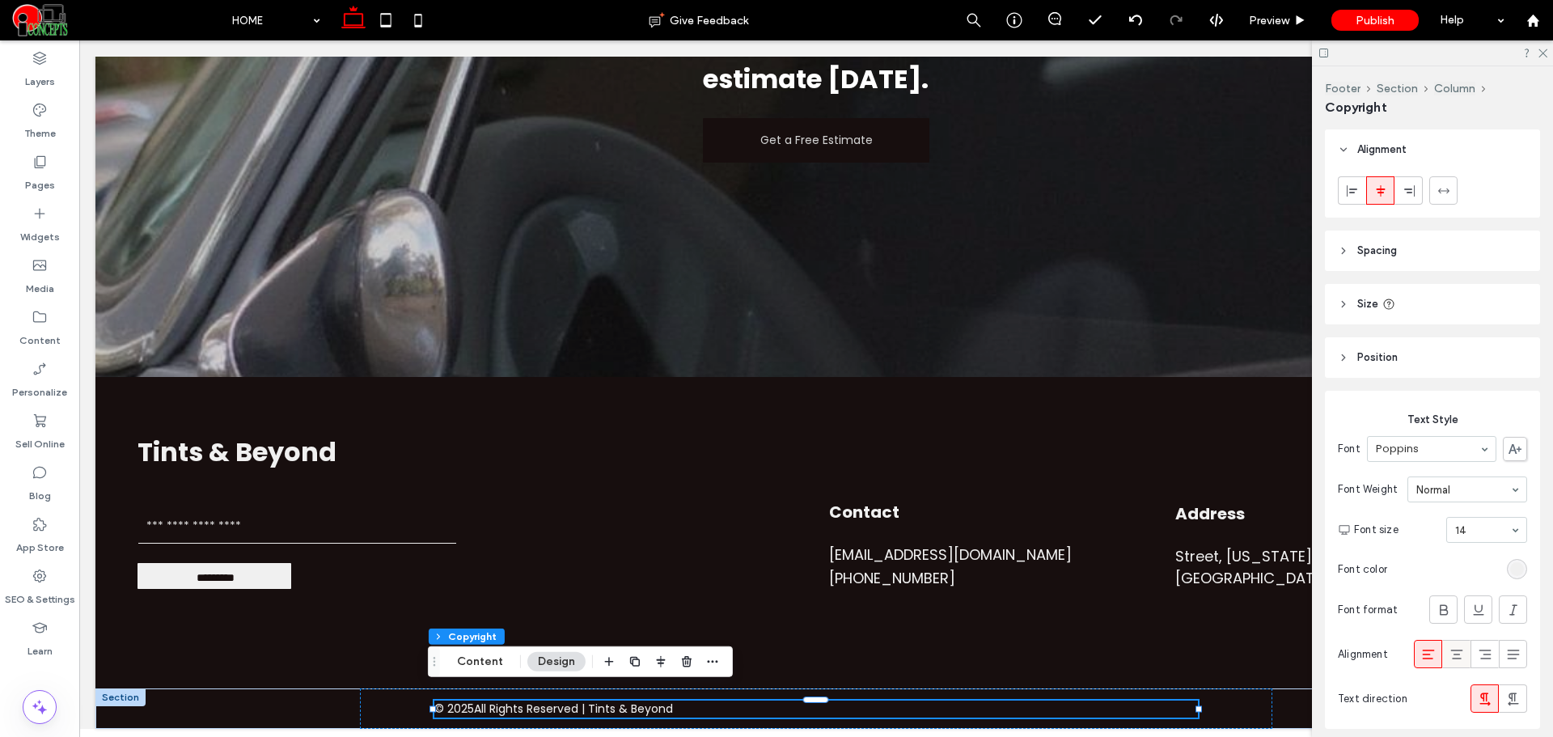
click at [1443, 653] on div at bounding box center [1456, 653] width 27 height 27
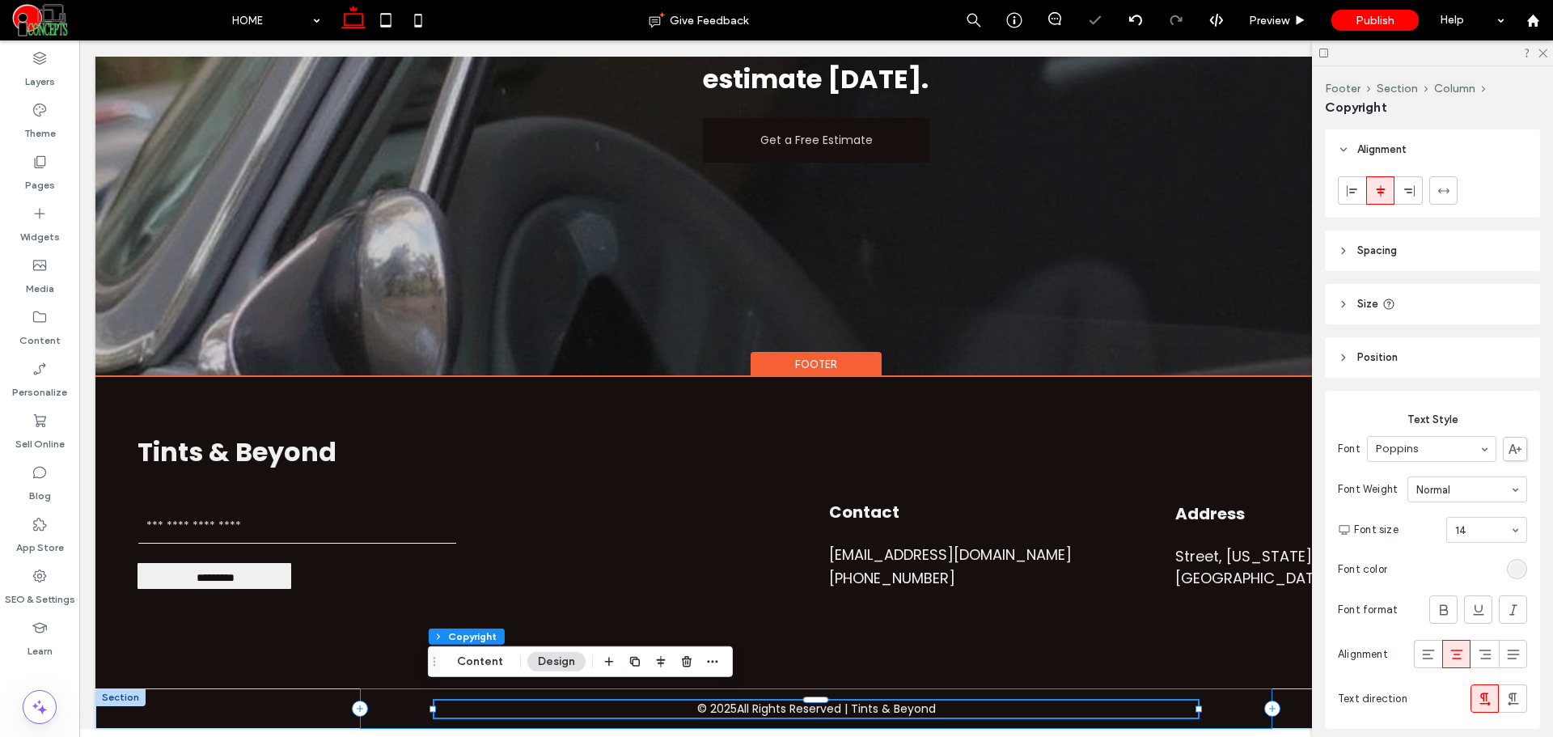
click at [1219, 694] on div "© 2025 All Rights Reserved | Tints & Beyond" at bounding box center [816, 708] width 913 height 40
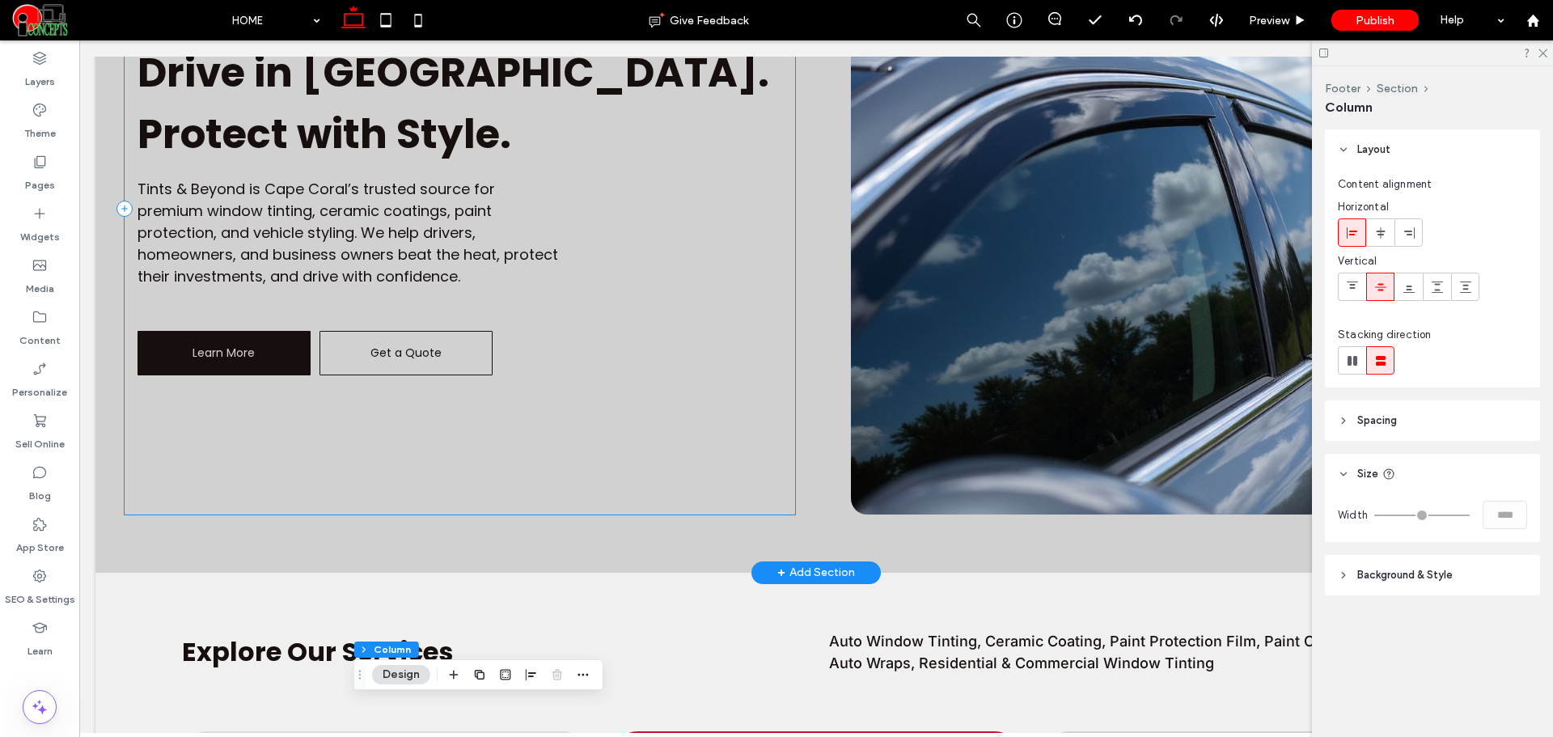
scroll to position [674, 0]
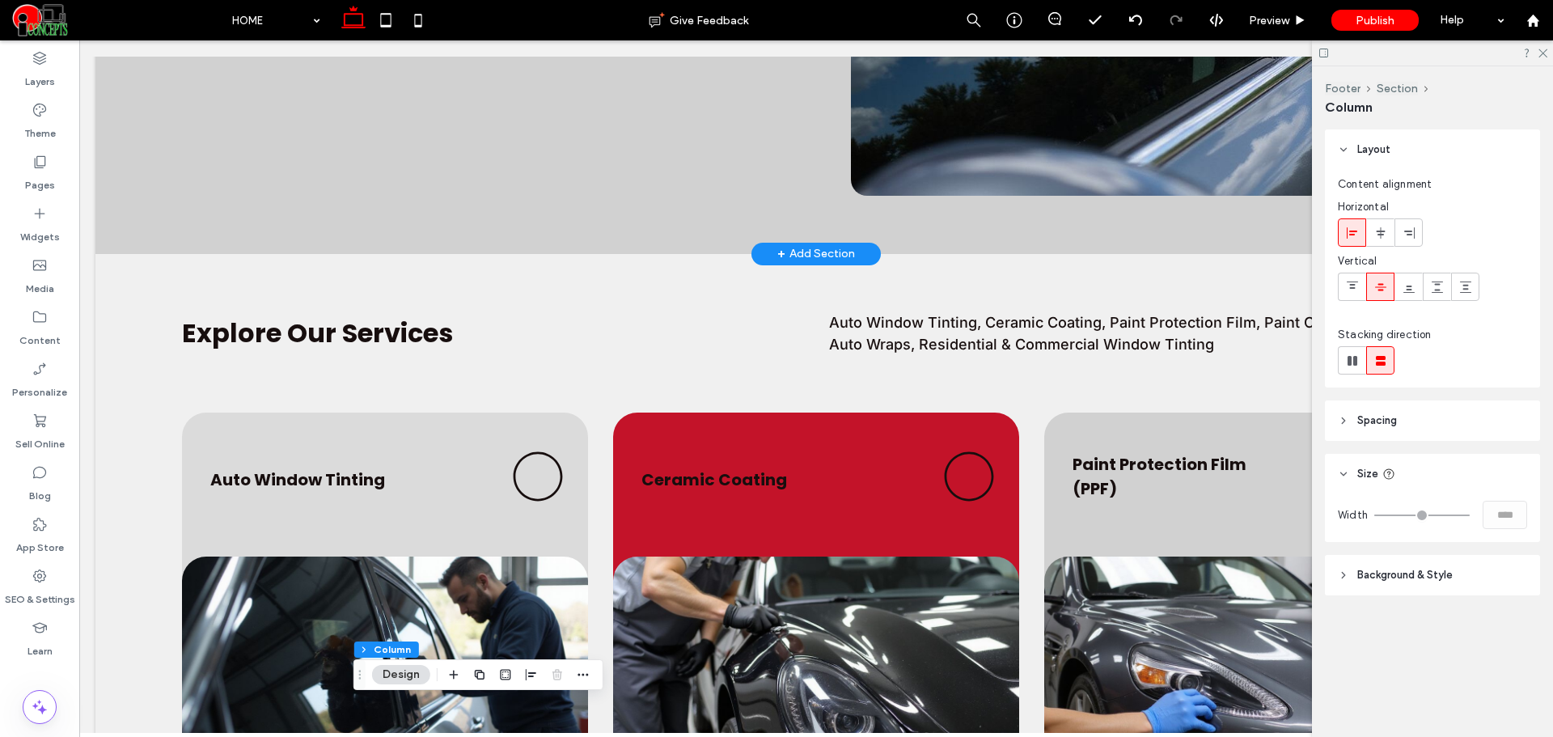
click at [777, 254] on span "+" at bounding box center [781, 254] width 8 height 18
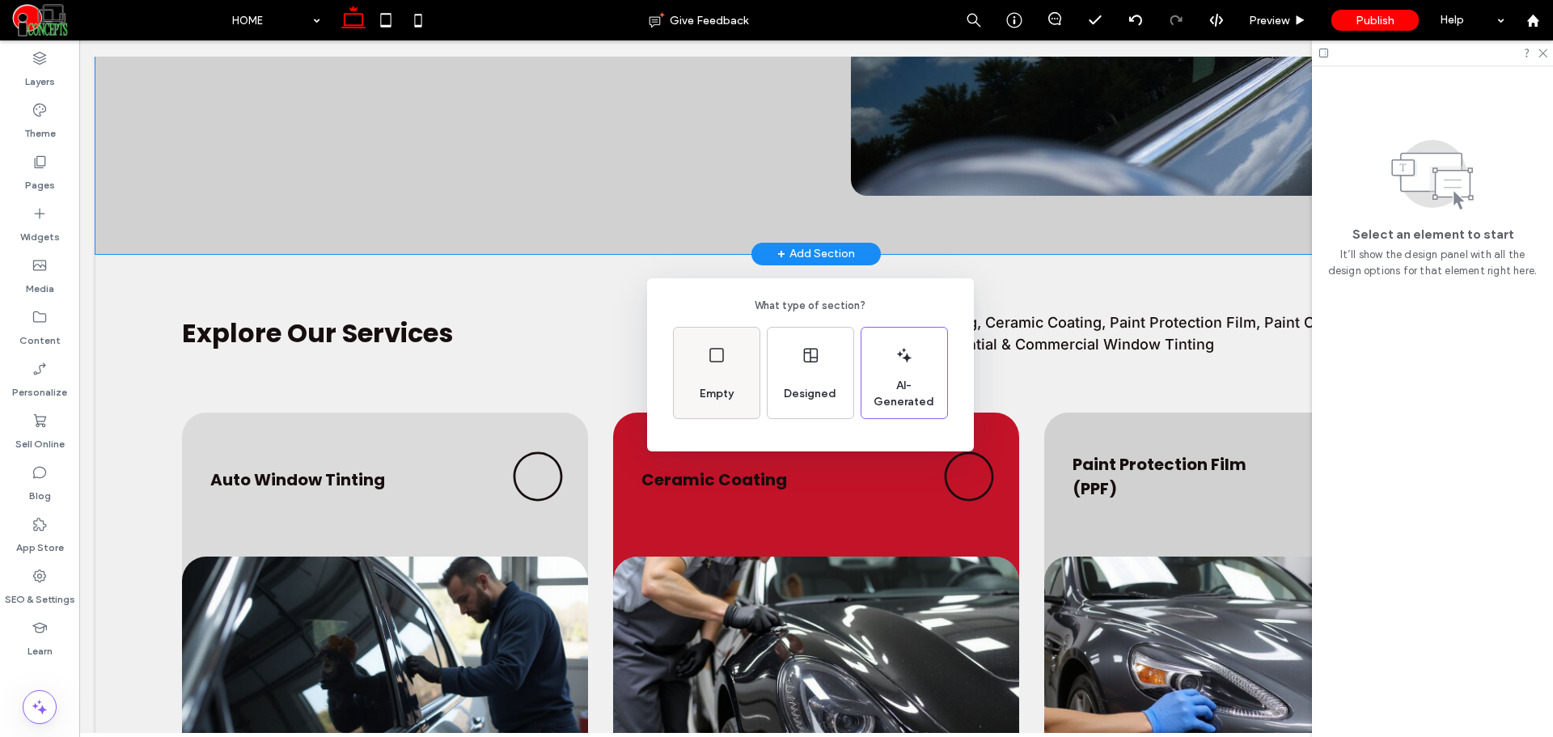
click at [719, 350] on icon at bounding box center [716, 354] width 19 height 19
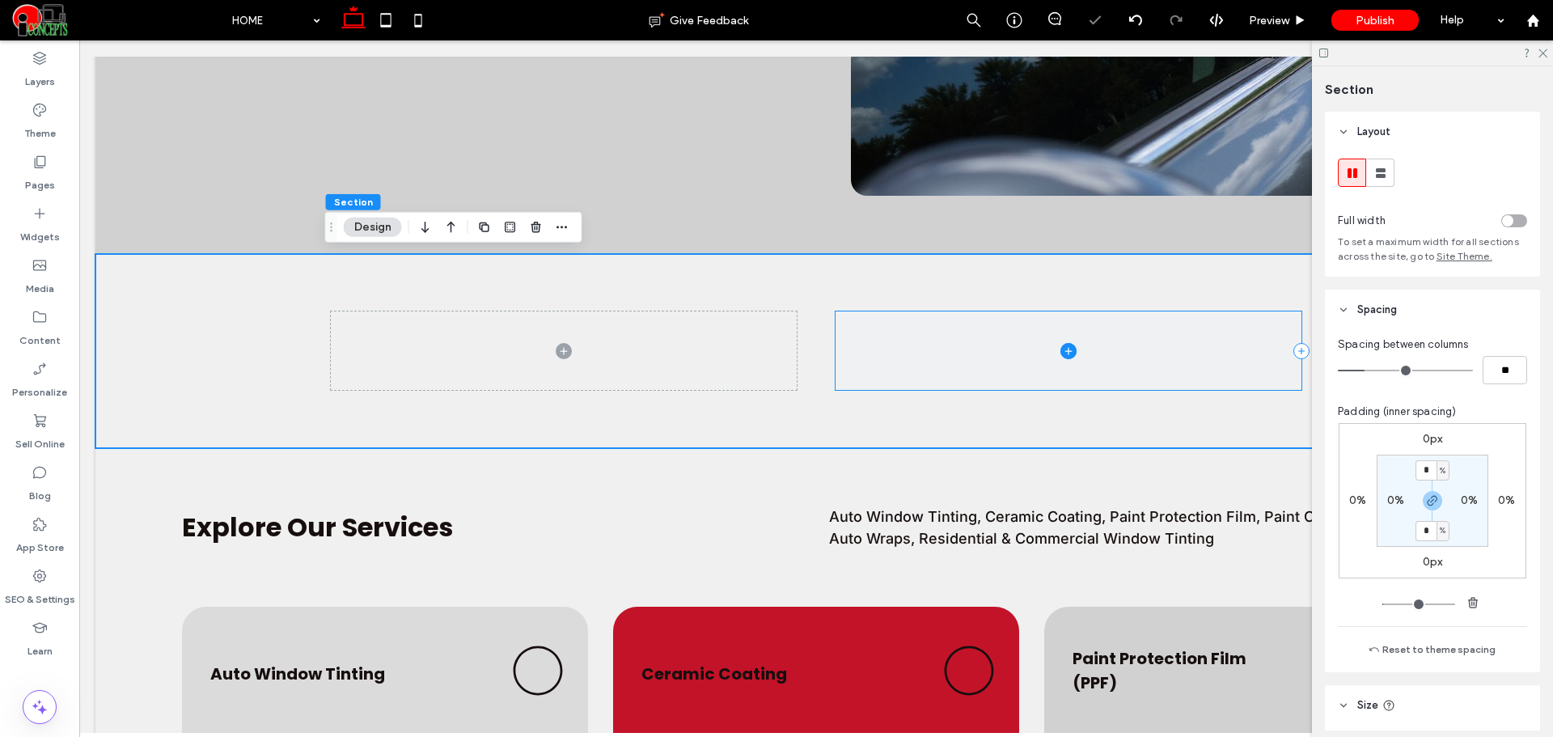
click at [941, 368] on span at bounding box center [1068, 350] width 466 height 78
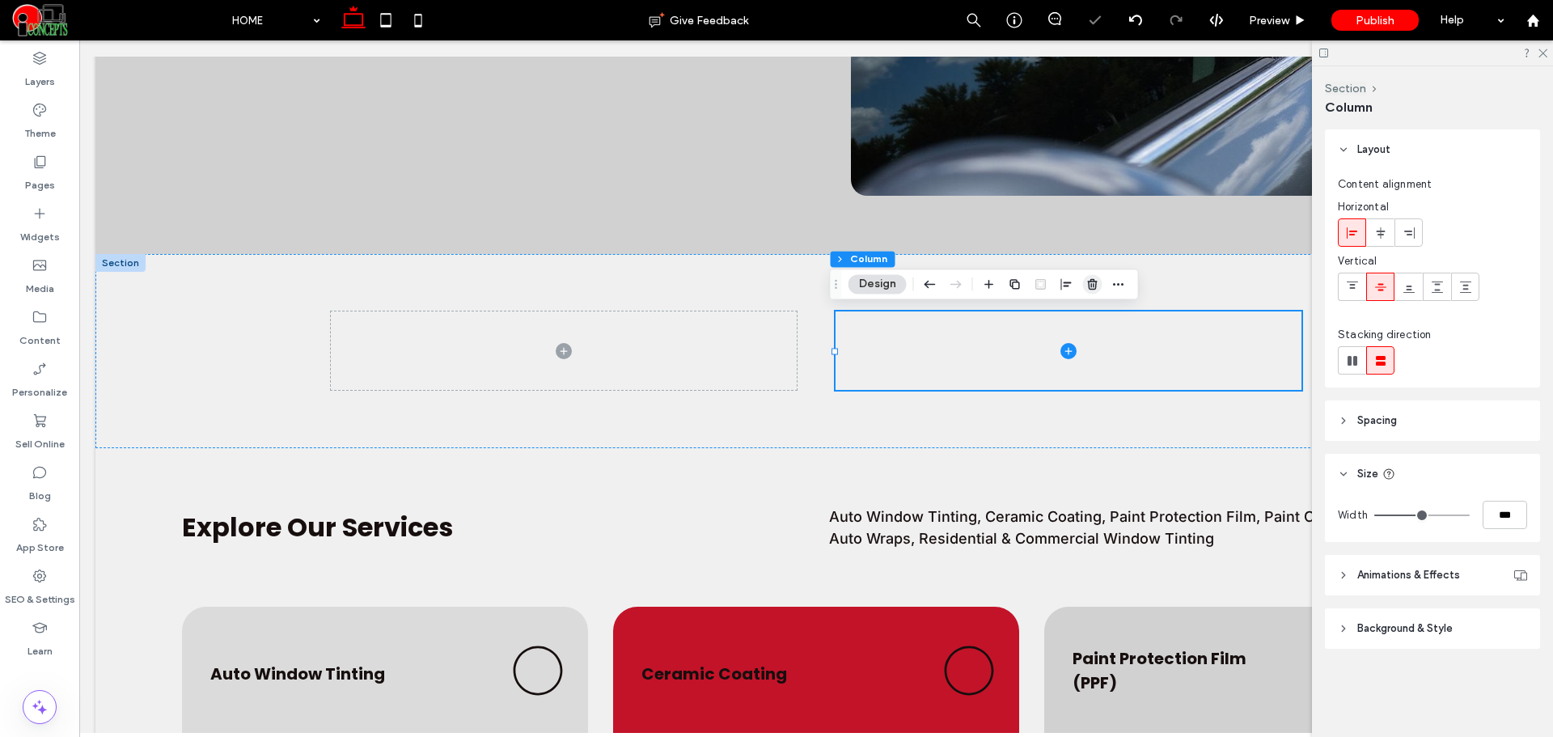
click at [1096, 290] on icon "button" at bounding box center [1092, 283] width 13 height 13
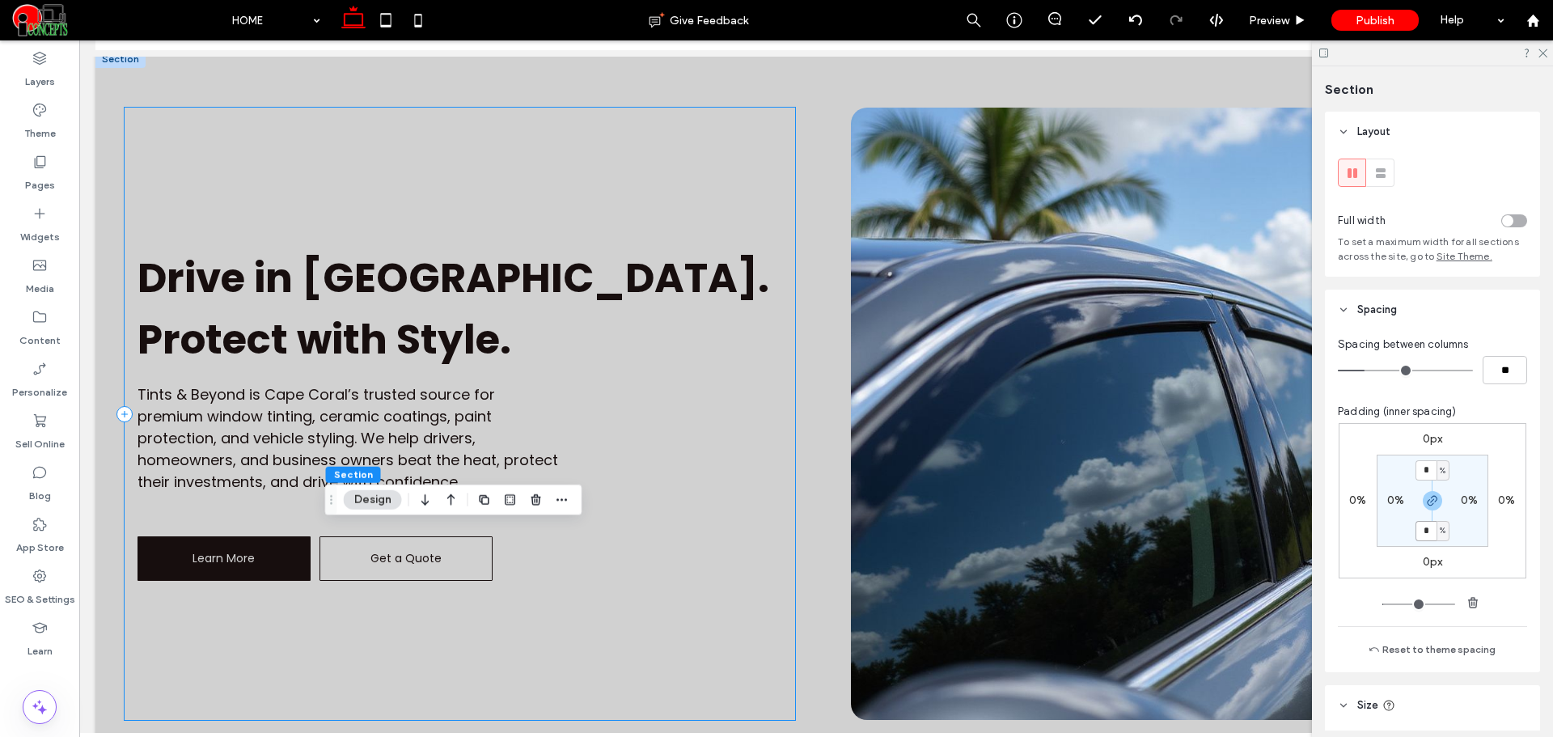
scroll to position [135, 0]
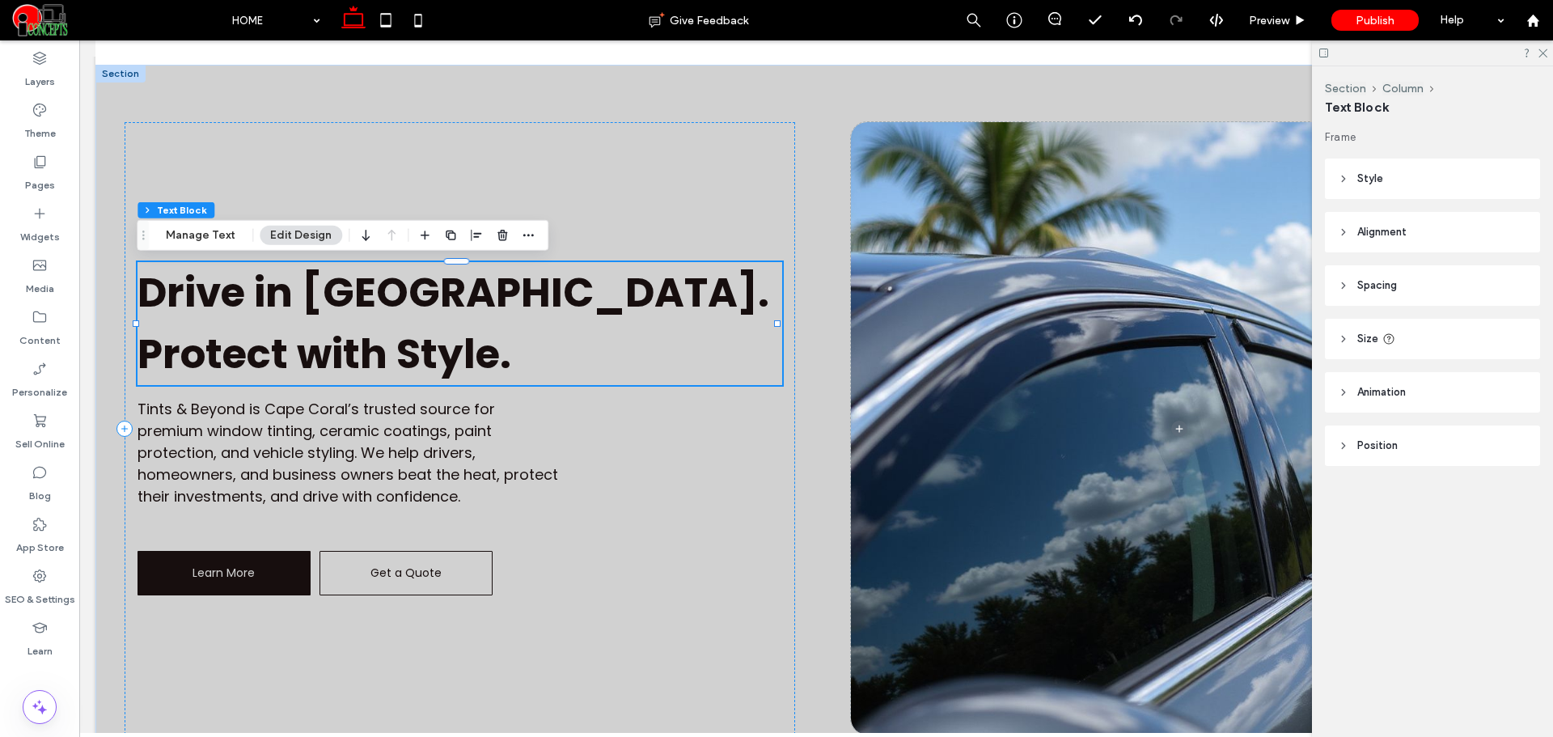
click at [302, 327] on h1 "Drive in [GEOGRAPHIC_DATA]. Protect with Style." at bounding box center [459, 323] width 645 height 123
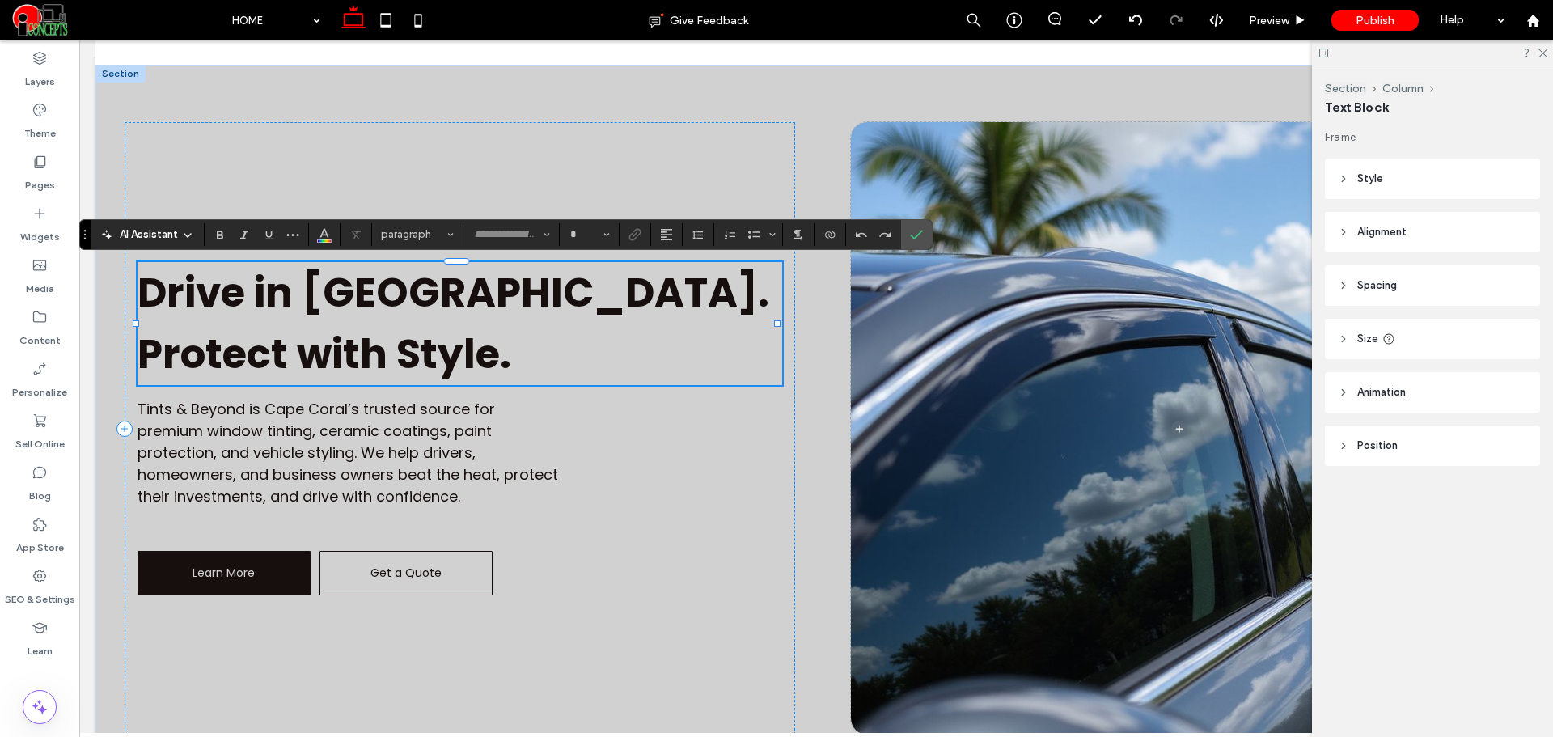
type input "*******"
type input "**"
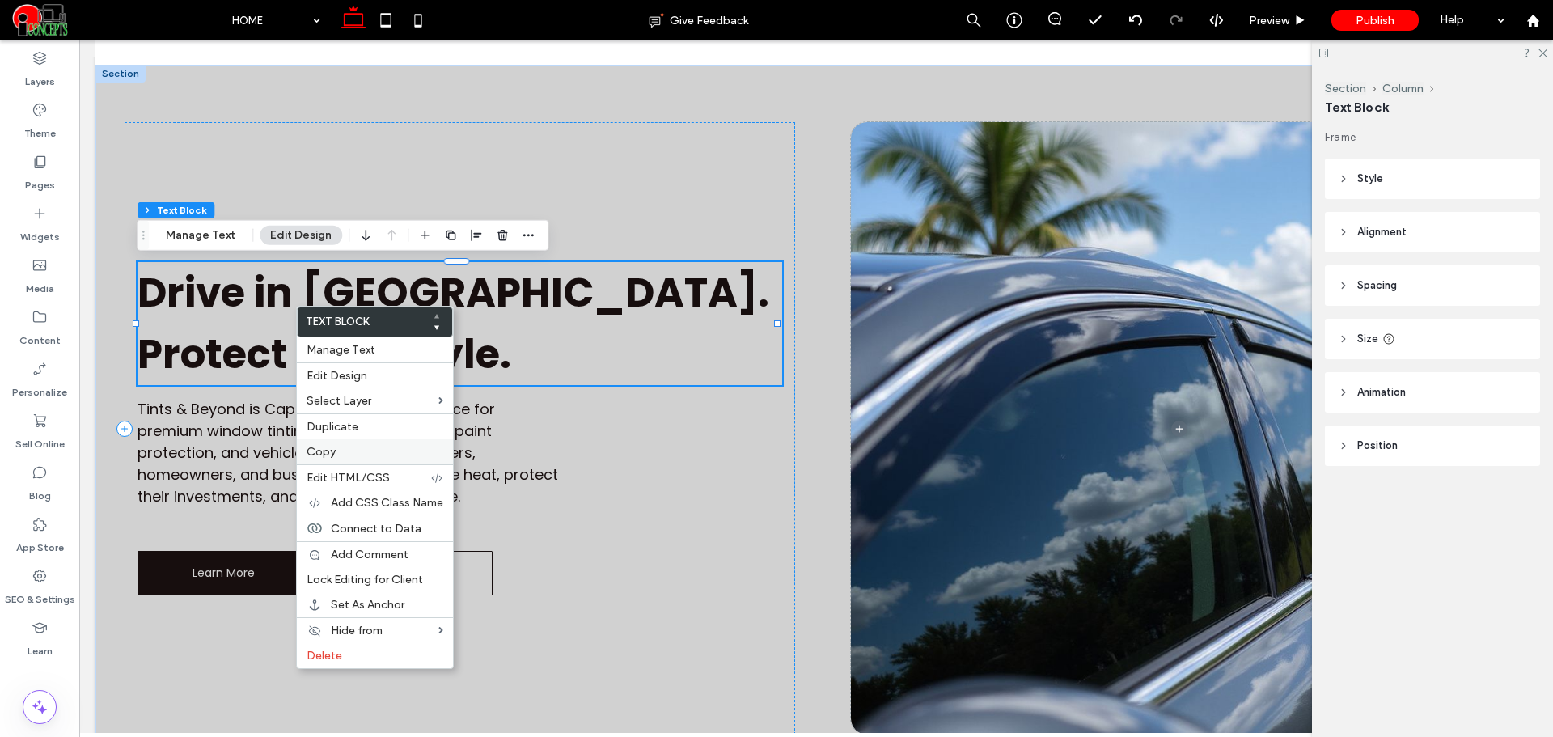
click at [338, 452] on label "Copy" at bounding box center [375, 452] width 137 height 14
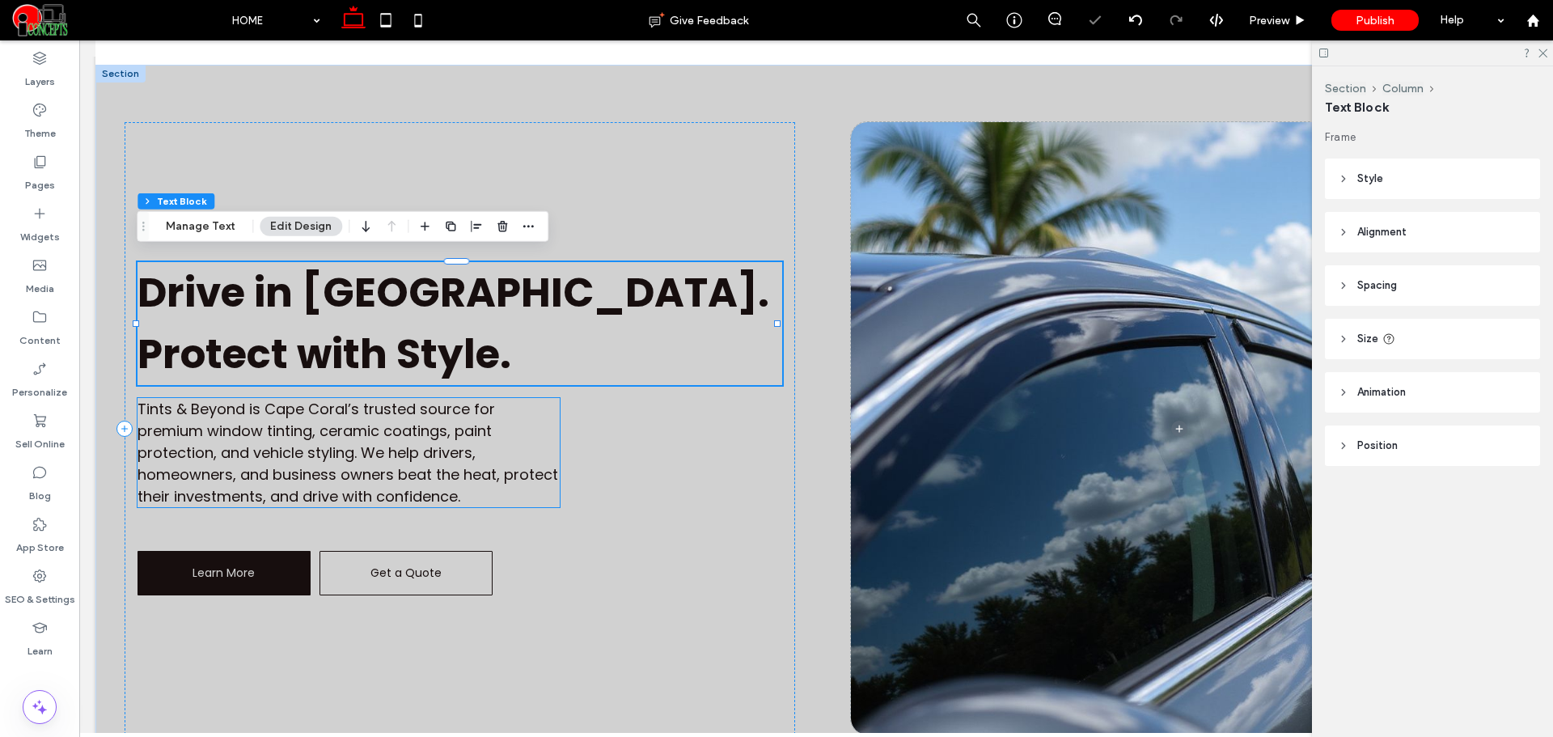
scroll to position [539, 0]
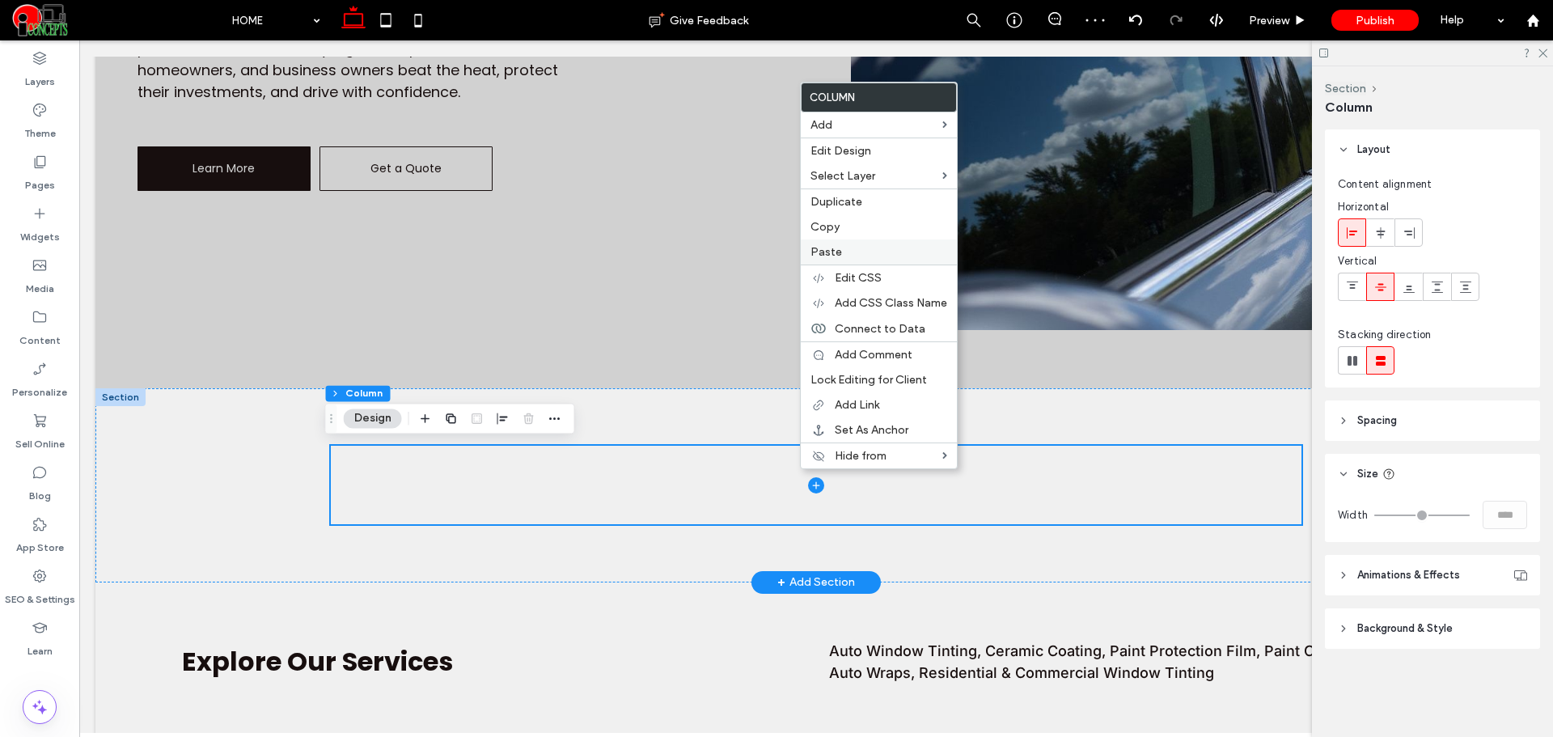
click at [830, 240] on div "Paste" at bounding box center [879, 251] width 156 height 25
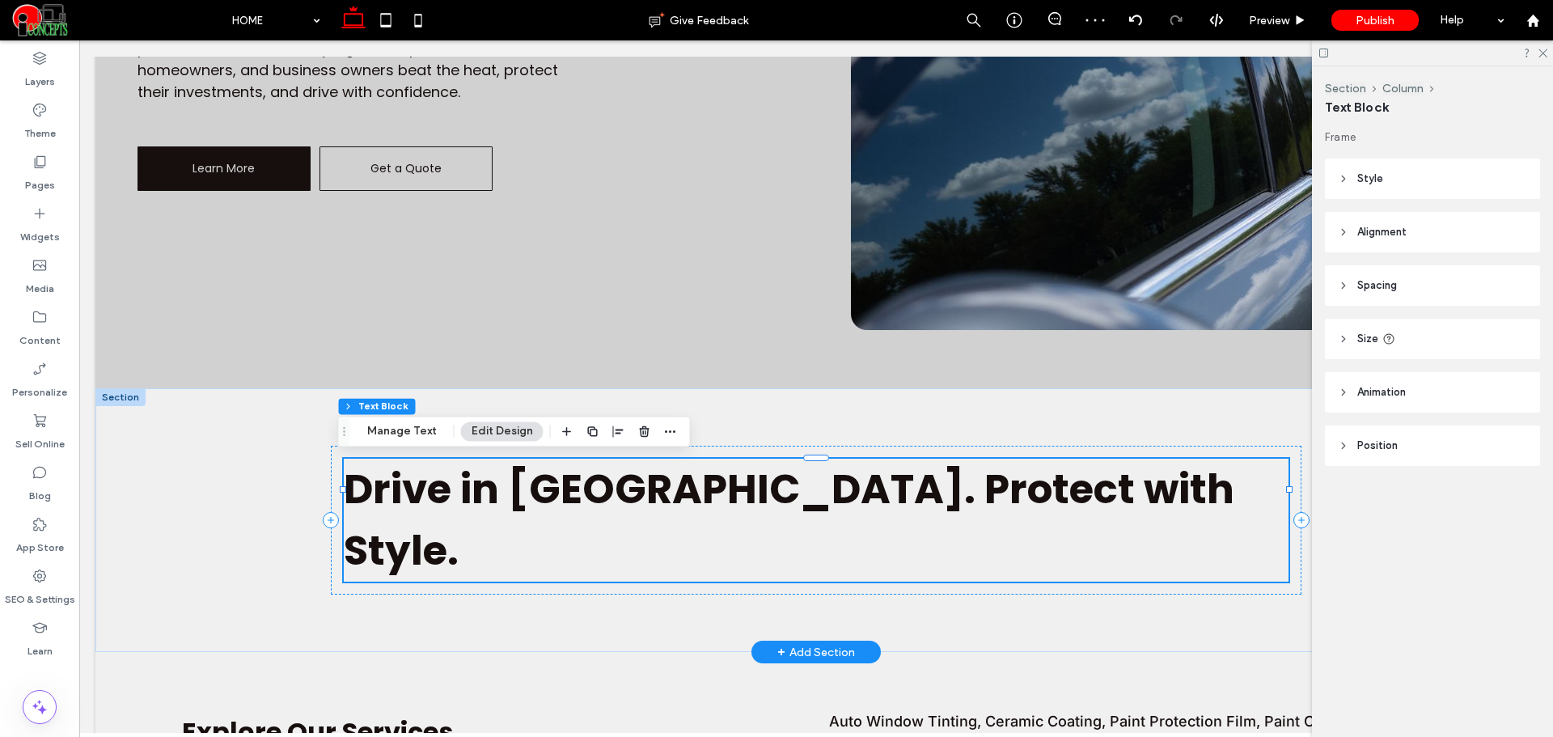
click at [738, 497] on span "Drive in [GEOGRAPHIC_DATA]. Protect with Style." at bounding box center [789, 519] width 890 height 119
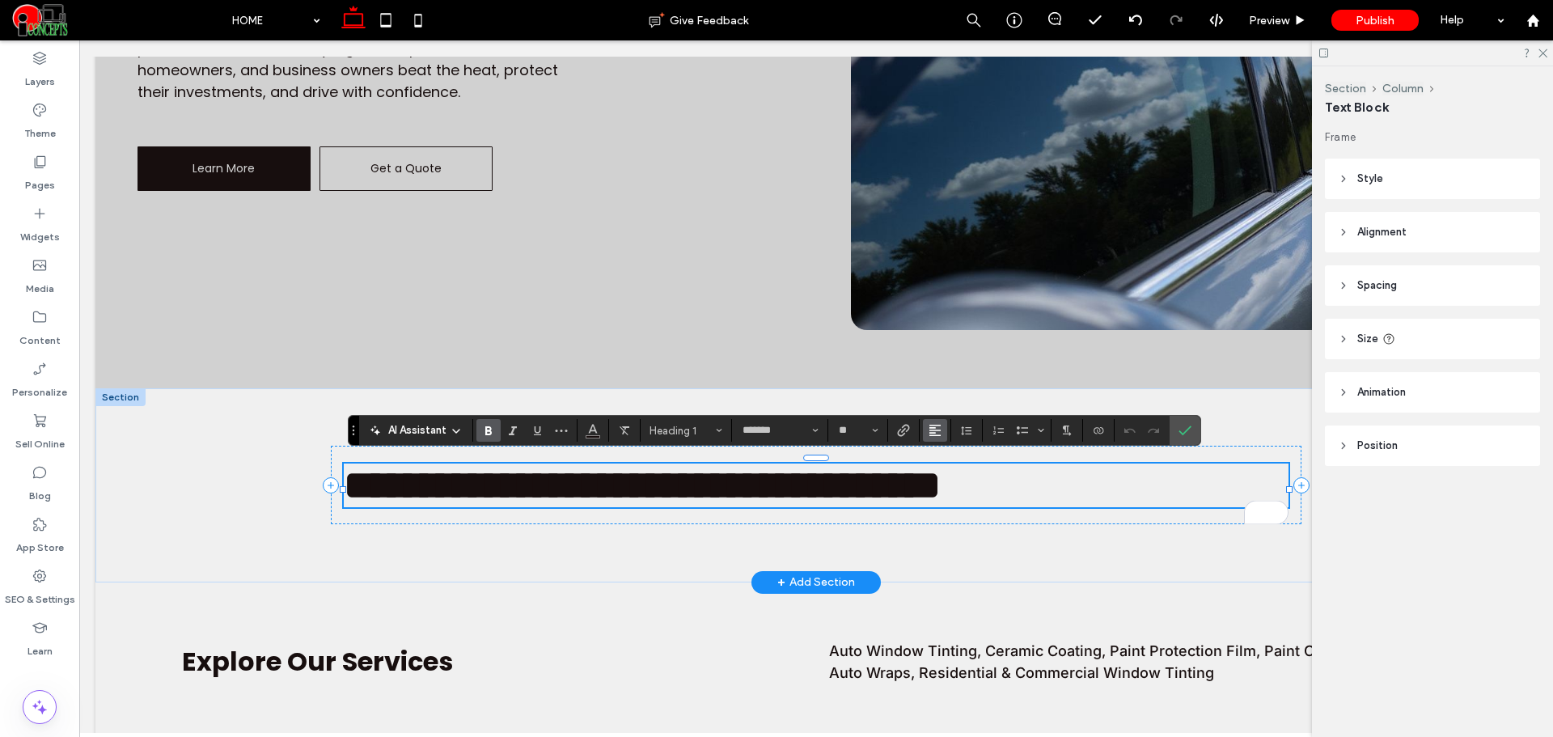
click at [936, 433] on icon "Alignment" at bounding box center [934, 430] width 13 height 13
click at [944, 479] on icon "ui.textEditor.alignment.center" at bounding box center [947, 480] width 13 height 13
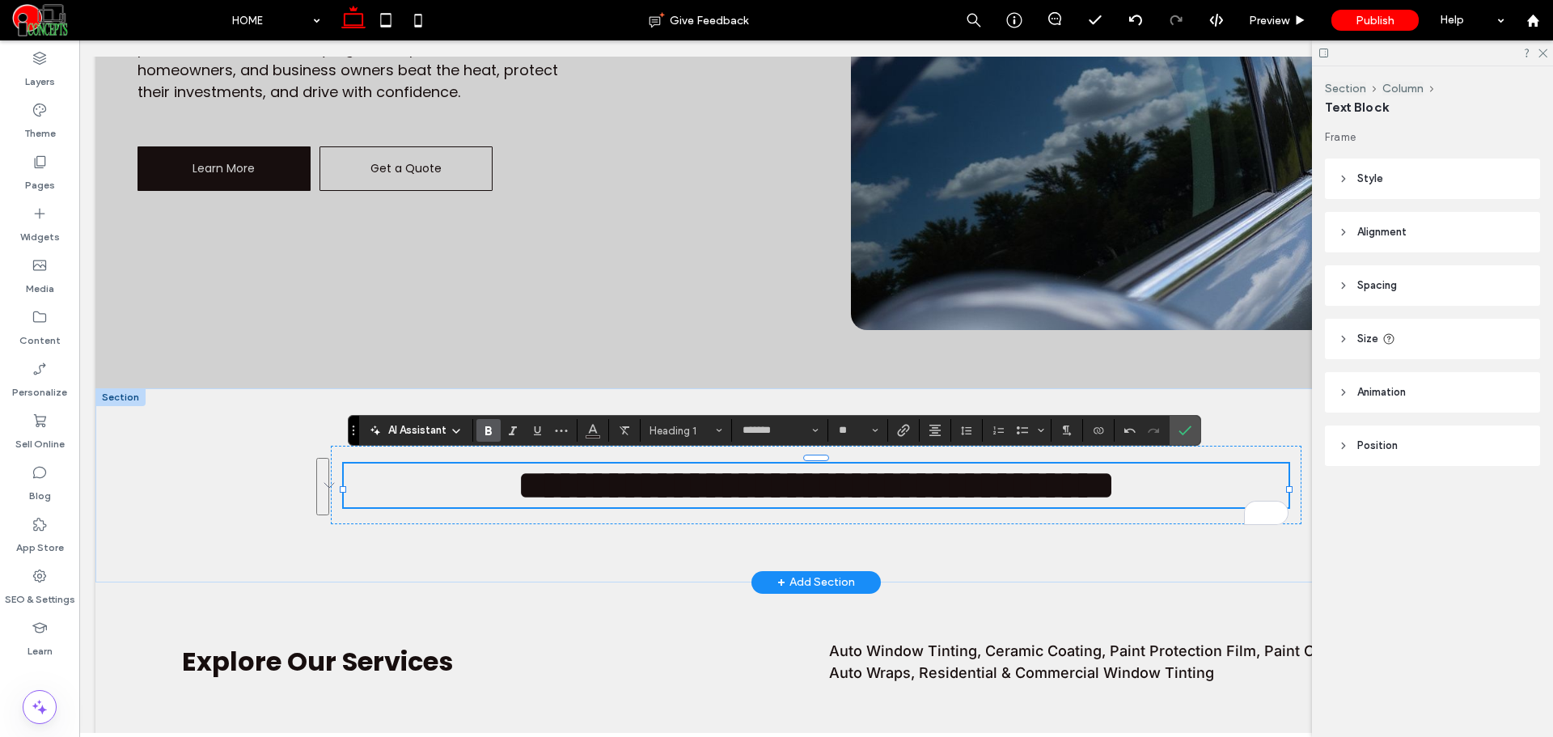
click at [1325, 53] on icon at bounding box center [1323, 53] width 12 height 12
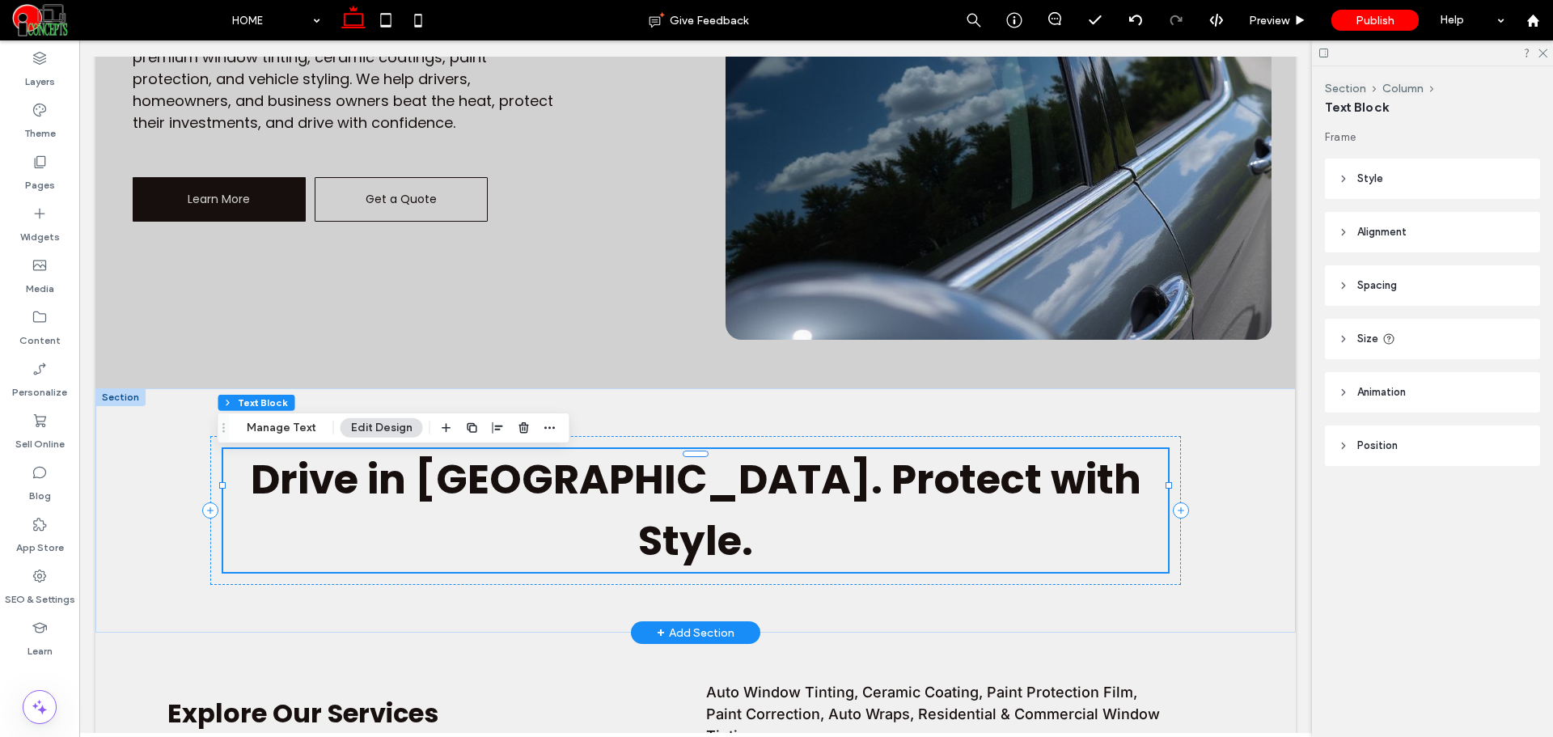
click at [684, 487] on span "Drive in [GEOGRAPHIC_DATA]. Protect with Style." at bounding box center [696, 509] width 890 height 119
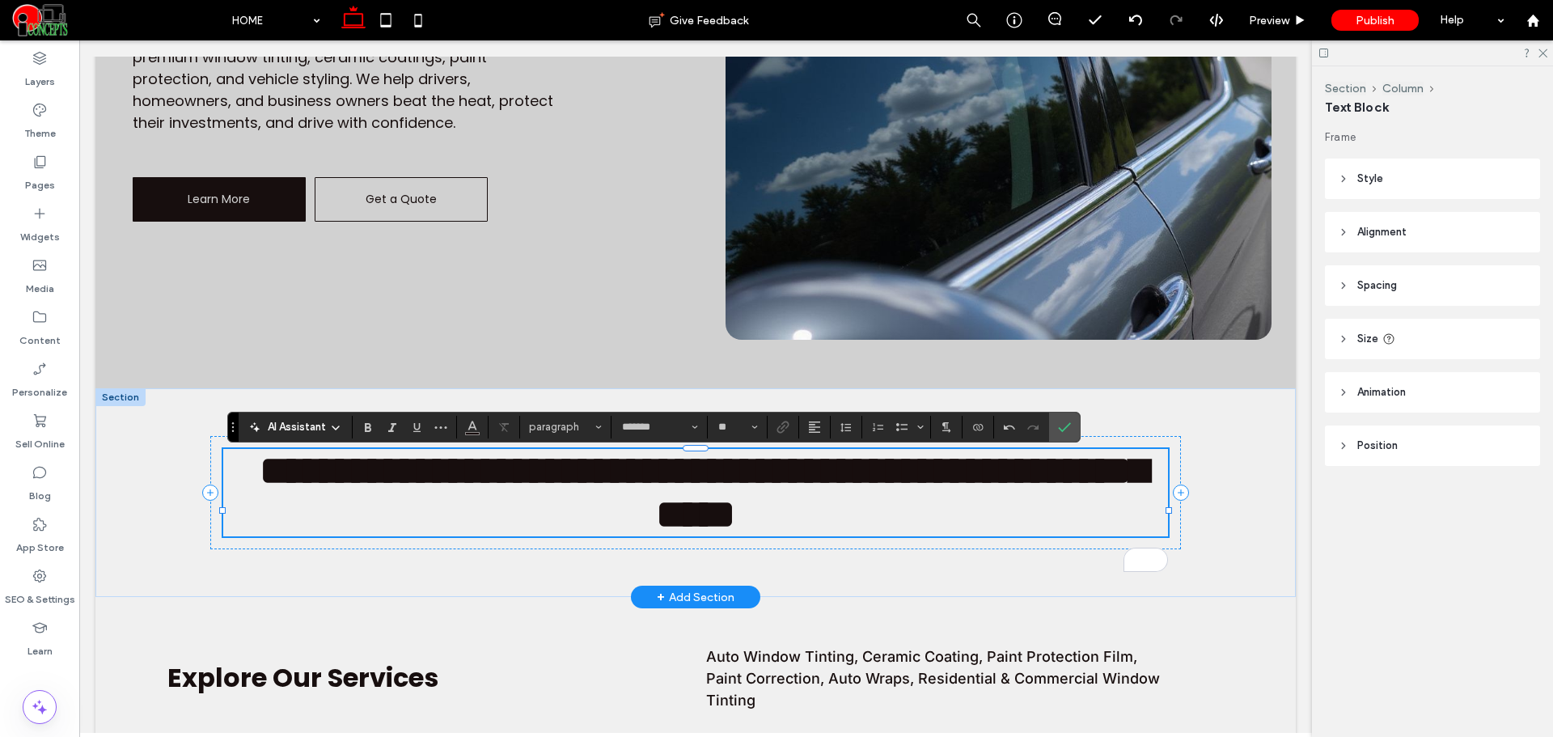
type input "**"
